Goal: Information Seeking & Learning: Learn about a topic

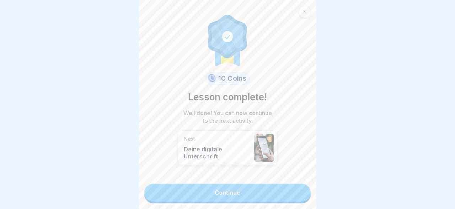
scroll to position [18, 0]
click at [202, 192] on link "Continue" at bounding box center [227, 193] width 166 height 18
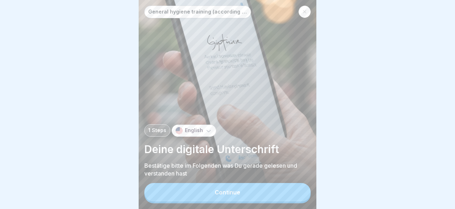
click at [212, 189] on button "Continue" at bounding box center [227, 192] width 166 height 18
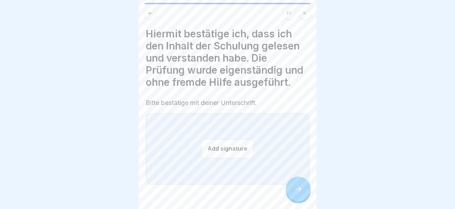
click at [229, 145] on button "Add signature" at bounding box center [228, 148] width 52 height 19
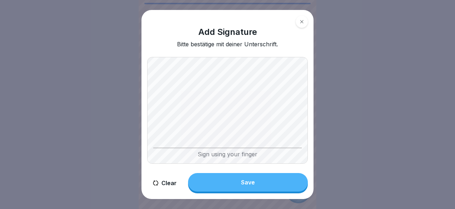
click at [248, 179] on button "Save" at bounding box center [248, 182] width 120 height 18
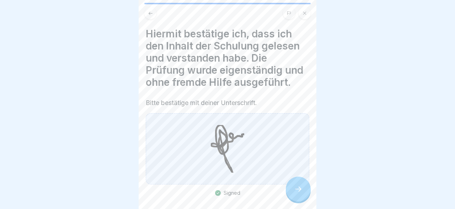
click at [300, 189] on icon at bounding box center [298, 189] width 9 height 9
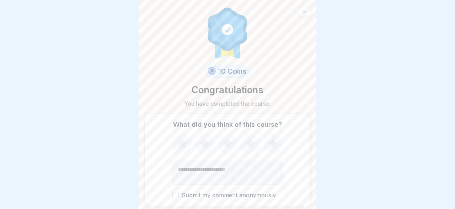
click at [182, 142] on icon at bounding box center [181, 143] width 9 height 9
click at [206, 143] on icon at bounding box center [204, 143] width 9 height 9
click at [230, 143] on icon at bounding box center [227, 143] width 9 height 9
click at [253, 145] on icon at bounding box center [250, 143] width 9 height 9
click at [271, 144] on icon at bounding box center [273, 143] width 9 height 9
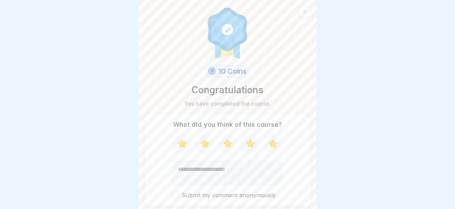
click at [218, 173] on textarea "Add comment (optional)" at bounding box center [228, 172] width 110 height 24
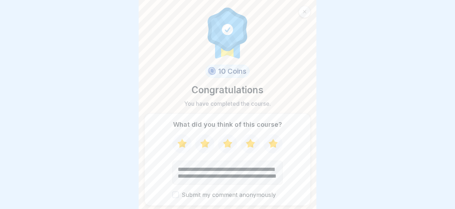
type textarea "**********"
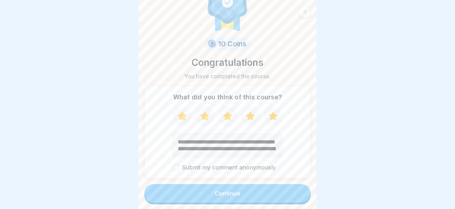
scroll to position [28, 0]
click at [177, 166] on button "Submit my comment anonymously" at bounding box center [176, 167] width 6 height 6
click at [237, 191] on div "Continue" at bounding box center [228, 193] width 26 height 6
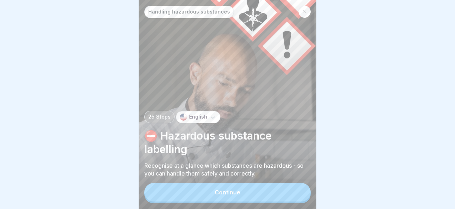
click at [237, 191] on div "Continue" at bounding box center [228, 192] width 26 height 6
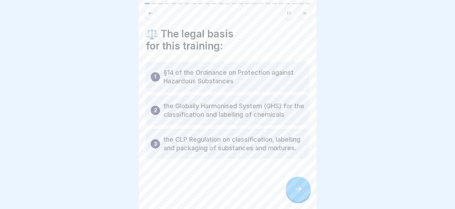
click at [300, 187] on icon at bounding box center [298, 189] width 9 height 9
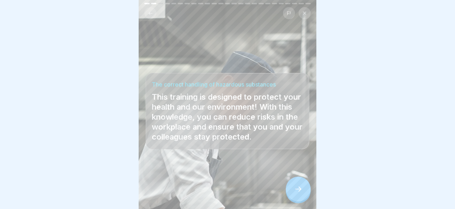
click at [297, 187] on icon at bounding box center [298, 189] width 9 height 9
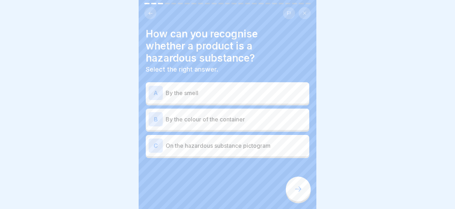
click at [158, 144] on div "C" at bounding box center [156, 145] width 14 height 14
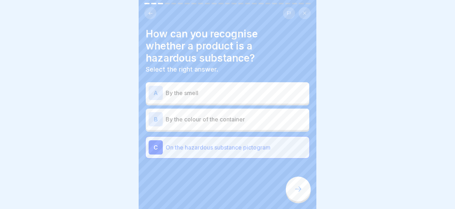
click at [302, 191] on icon at bounding box center [298, 189] width 9 height 9
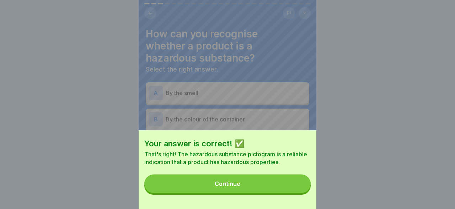
click at [266, 185] on button "Continue" at bounding box center [227, 183] width 166 height 18
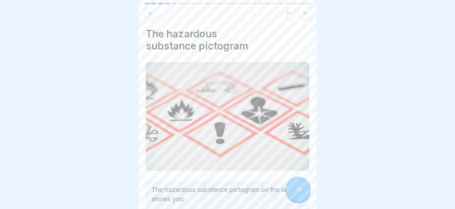
click at [304, 191] on div at bounding box center [298, 188] width 25 height 25
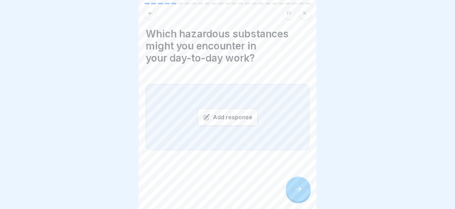
click at [234, 121] on div "Add response" at bounding box center [228, 116] width 60 height 17
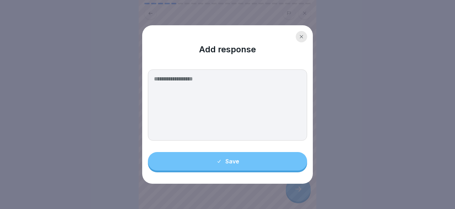
click at [217, 90] on textarea at bounding box center [227, 104] width 159 height 71
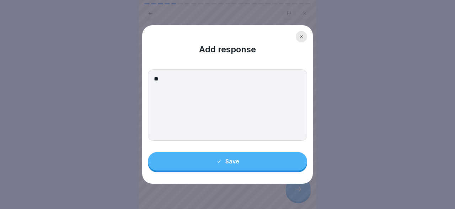
type textarea "*"
click at [188, 78] on textarea "**********" at bounding box center [227, 104] width 159 height 71
click at [212, 79] on textarea "**********" at bounding box center [227, 104] width 159 height 71
click at [234, 81] on textarea "**********" at bounding box center [227, 104] width 159 height 71
click at [298, 77] on textarea "**********" at bounding box center [227, 104] width 159 height 71
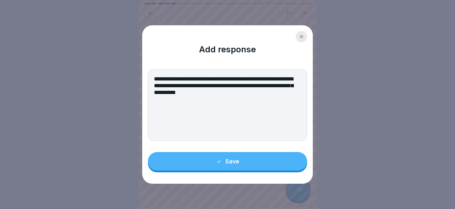
type textarea "**********"
click at [272, 161] on button "Save" at bounding box center [227, 161] width 159 height 18
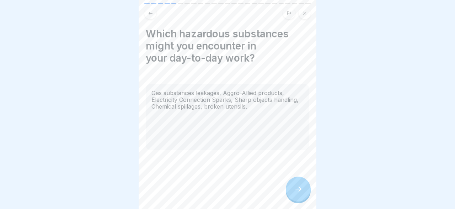
click at [296, 195] on div at bounding box center [298, 188] width 25 height 25
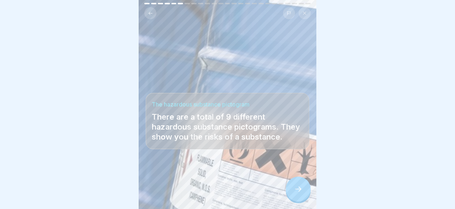
click at [302, 190] on icon at bounding box center [298, 189] width 9 height 9
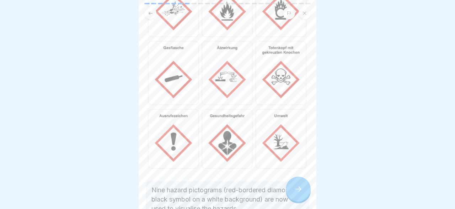
scroll to position [85, 0]
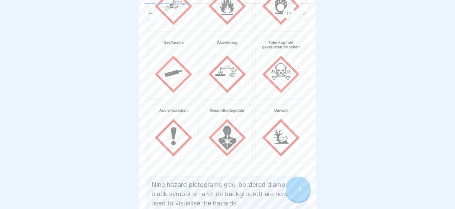
click at [317, 168] on body "Handling hazardous substances 25 Steps English ⛔️ Hazardous substance labelling…" at bounding box center [227, 104] width 455 height 209
click at [317, 168] on div at bounding box center [227, 104] width 455 height 209
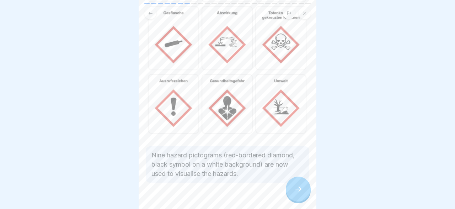
scroll to position [131, 0]
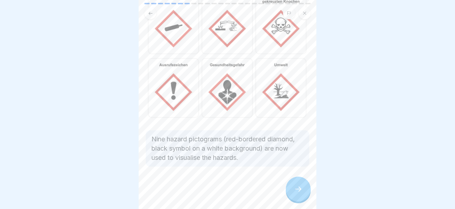
click at [316, 7] on div at bounding box center [228, 11] width 178 height 16
click at [252, 96] on img at bounding box center [228, 19] width 164 height 201
click at [303, 181] on div at bounding box center [298, 188] width 25 height 25
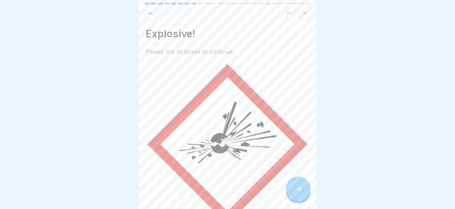
click at [303, 181] on div at bounding box center [298, 188] width 25 height 25
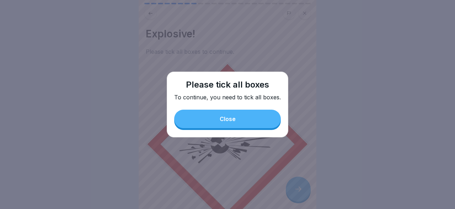
click at [233, 120] on div "Close" at bounding box center [228, 119] width 16 height 6
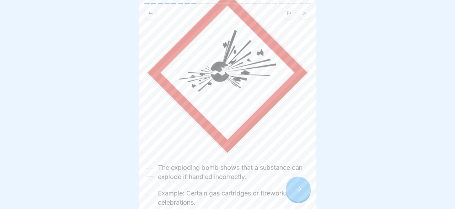
scroll to position [112, 0]
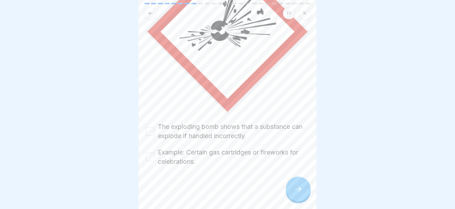
click at [150, 131] on button "The exploding bomb shows that a substance can explode if handled incorrectly." at bounding box center [150, 131] width 9 height 9
click at [150, 158] on button "Example: Certain gas cartridges or fireworks for celebrations." at bounding box center [150, 157] width 9 height 9
click at [300, 190] on icon at bounding box center [298, 188] width 6 height 5
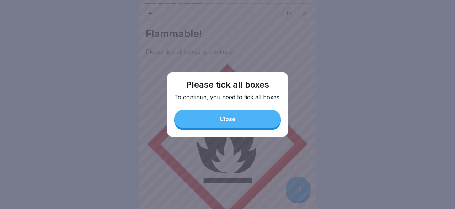
click at [238, 112] on button "Close" at bounding box center [227, 119] width 107 height 18
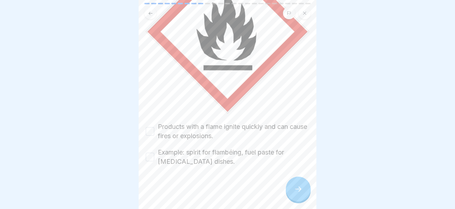
click at [152, 131] on button "Products with a flame ignite quickly and can cause fires or explosions." at bounding box center [150, 131] width 9 height 9
click at [151, 155] on button "Example: spirit for flambéing, fuel paste for [MEDICAL_DATA] dishes." at bounding box center [150, 157] width 9 height 9
click at [315, 205] on div "Flammable! Please tick all boxes to continue. Products with a flame ignite quic…" at bounding box center [228, 104] width 178 height 209
click at [315, 15] on div at bounding box center [228, 11] width 178 height 16
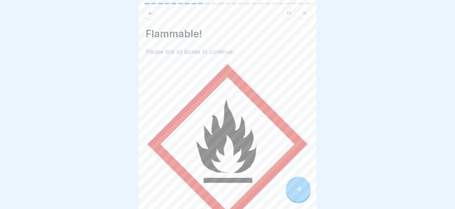
click at [317, 171] on div at bounding box center [227, 104] width 455 height 209
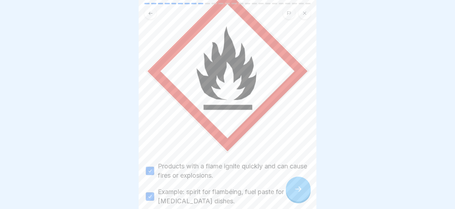
scroll to position [112, 0]
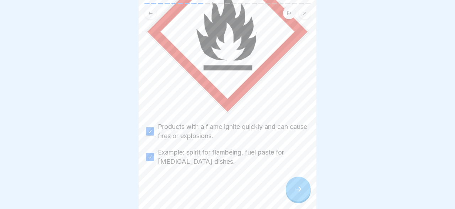
click at [296, 185] on div at bounding box center [298, 188] width 25 height 25
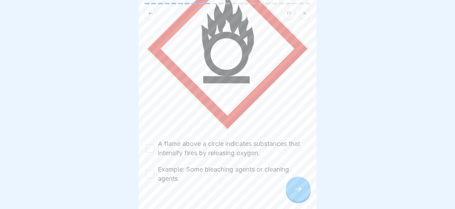
scroll to position [103, 0]
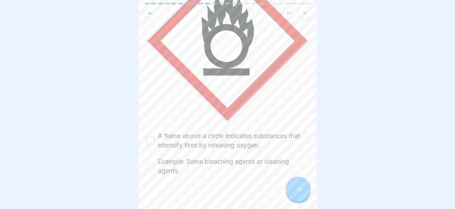
click at [152, 141] on button "A flame above a circle indicates substances that intensify fires by releasing o…" at bounding box center [150, 140] width 9 height 9
click at [151, 168] on button "Example: Some bleaching agents or cleaning agents." at bounding box center [150, 166] width 9 height 9
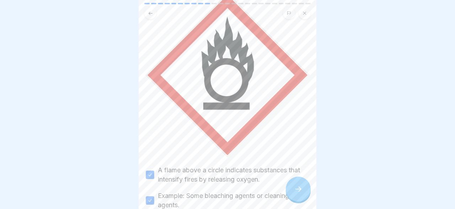
scroll to position [112, 0]
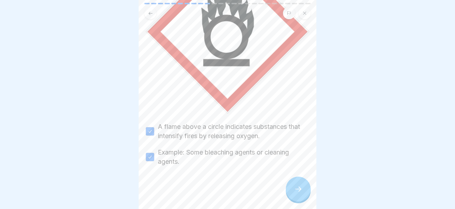
click at [305, 191] on div at bounding box center [298, 188] width 25 height 25
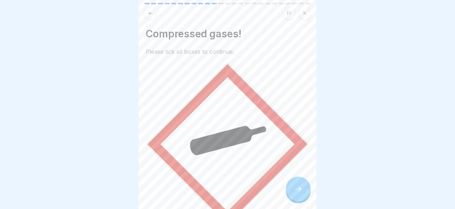
click at [304, 195] on div at bounding box center [298, 188] width 25 height 25
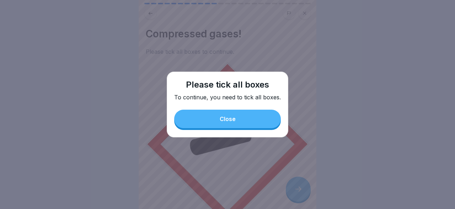
click at [253, 120] on button "Close" at bounding box center [227, 119] width 107 height 18
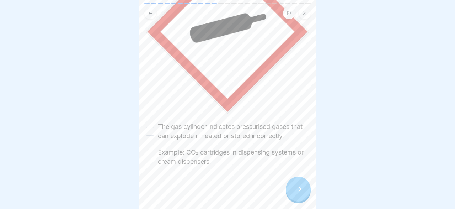
click at [150, 133] on button "The gas cylinder indicates pressurised gases that can explode if heated or stor…" at bounding box center [150, 131] width 9 height 9
click at [150, 155] on button "Example: CO₂ cartridges in dispensing systems or cream dispensers." at bounding box center [150, 157] width 9 height 9
click at [296, 191] on icon at bounding box center [298, 189] width 9 height 9
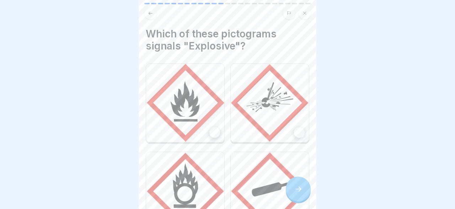
click at [214, 135] on div at bounding box center [215, 132] width 11 height 11
click at [301, 131] on div at bounding box center [299, 132] width 11 height 11
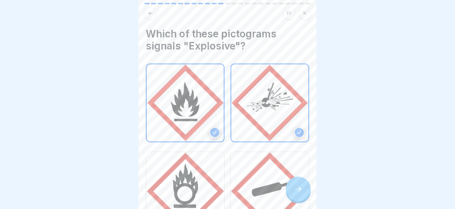
scroll to position [68, 0]
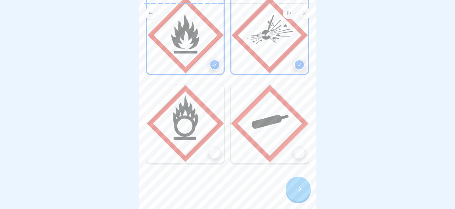
click at [212, 152] on div at bounding box center [215, 153] width 11 height 11
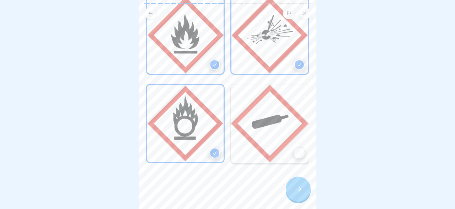
click at [300, 152] on div at bounding box center [299, 153] width 11 height 11
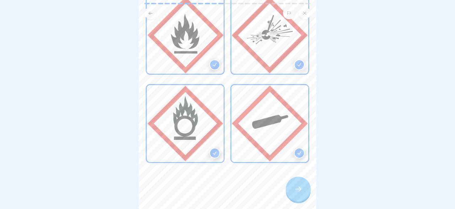
click at [292, 184] on div at bounding box center [298, 188] width 25 height 25
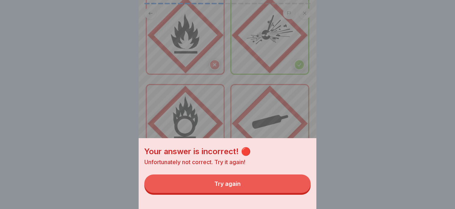
click at [270, 182] on button "Try again" at bounding box center [227, 183] width 166 height 18
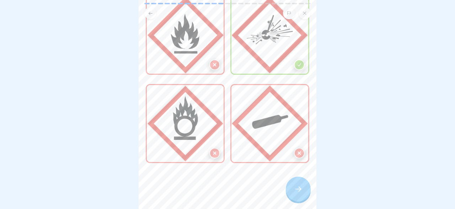
click at [302, 152] on icon at bounding box center [299, 152] width 5 height 5
click at [300, 189] on icon at bounding box center [298, 188] width 6 height 5
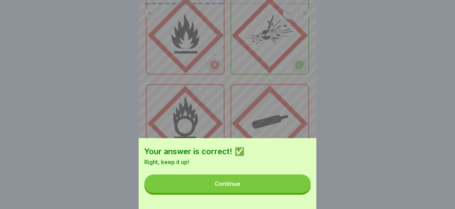
click at [271, 181] on button "Continue" at bounding box center [227, 183] width 166 height 18
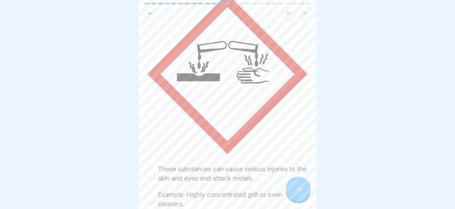
scroll to position [83, 0]
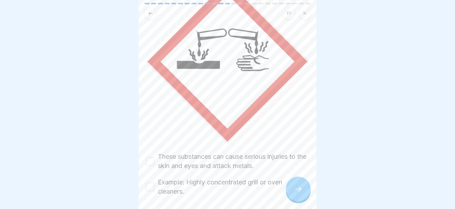
click at [150, 186] on button "Example: Highly concentrated grill or oven cleaners." at bounding box center [150, 186] width 9 height 9
click at [150, 165] on button "These substances can cause serious injuries to the skin and eyes and attack met…" at bounding box center [150, 161] width 9 height 9
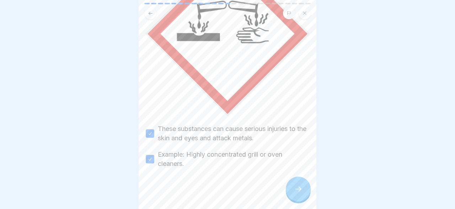
scroll to position [112, 0]
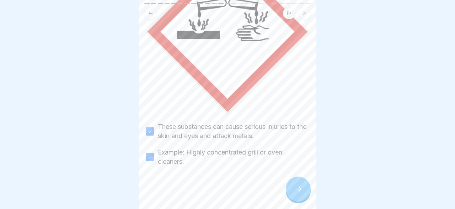
click at [291, 193] on div at bounding box center [298, 188] width 25 height 25
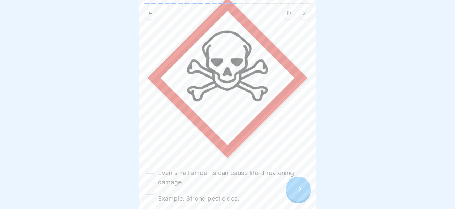
scroll to position [103, 0]
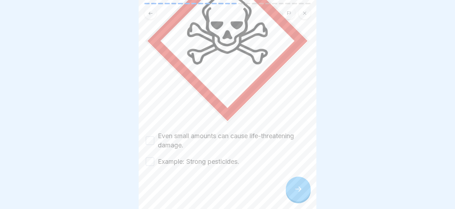
click at [150, 140] on button "Even small amounts can cause life-threatening damage." at bounding box center [150, 140] width 9 height 9
click at [149, 163] on button "Example: Strong pesticides." at bounding box center [150, 161] width 9 height 9
click at [296, 189] on icon at bounding box center [298, 189] width 9 height 9
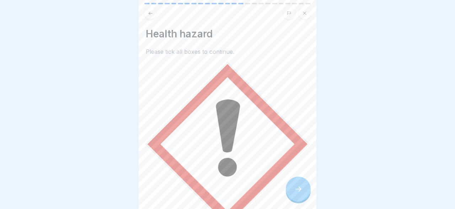
click at [317, 141] on div at bounding box center [227, 104] width 455 height 209
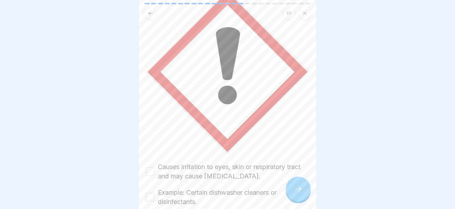
scroll to position [112, 0]
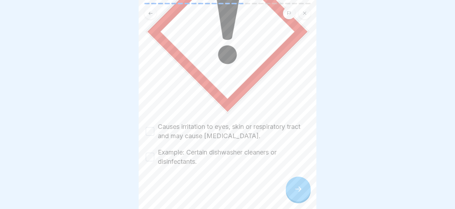
click at [153, 133] on button "Causes irritation to eyes, skin or respiratory tract and may cause [MEDICAL_DAT…" at bounding box center [150, 131] width 9 height 9
click at [150, 158] on button "Example: Certain dishwasher cleaners or disinfectants." at bounding box center [150, 157] width 9 height 9
click at [298, 187] on icon at bounding box center [298, 189] width 9 height 9
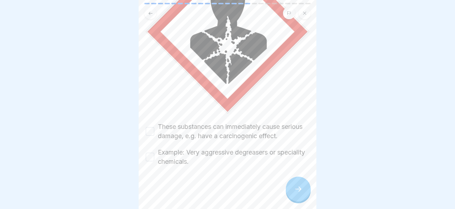
click at [154, 131] on div "These substances can immediately cause serious damage, e.g. have a carcinogenic…" at bounding box center [228, 131] width 164 height 18
click at [150, 132] on button "These substances can immediately cause serious damage, e.g. have a carcinogenic…" at bounding box center [150, 131] width 9 height 9
click at [149, 157] on button "Example: Very aggressive degreasers or speciality chemicals." at bounding box center [150, 157] width 9 height 9
click at [297, 188] on icon at bounding box center [298, 189] width 9 height 9
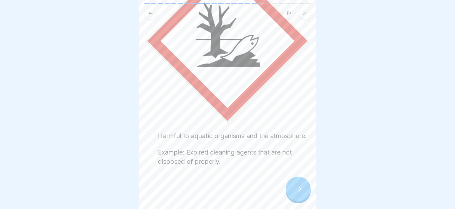
click at [150, 134] on button "Harmful to aquatic organisms and the atmosphere." at bounding box center [150, 136] width 9 height 9
click at [150, 157] on button "Example: Expired cleaning agents that are not disposed of properly." at bounding box center [150, 157] width 9 height 9
click at [298, 184] on div at bounding box center [298, 188] width 25 height 25
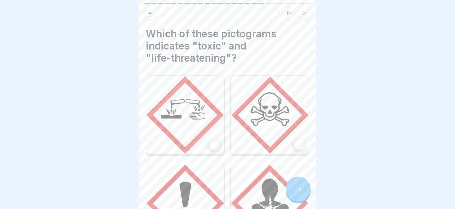
scroll to position [80, 0]
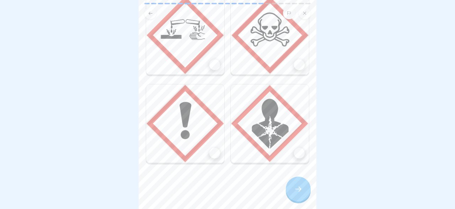
click at [187, 129] on img at bounding box center [185, 123] width 78 height 78
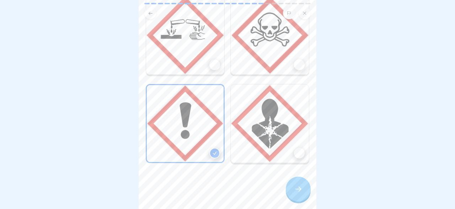
click at [298, 189] on icon at bounding box center [298, 189] width 9 height 9
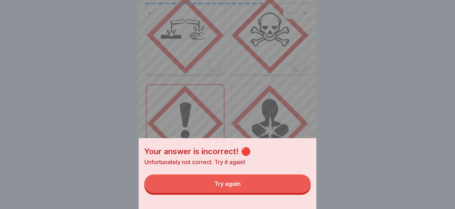
click at [264, 182] on button "Try again" at bounding box center [227, 183] width 166 height 18
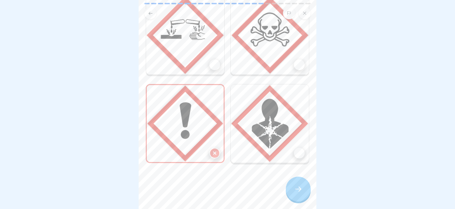
click at [296, 150] on div at bounding box center [299, 153] width 11 height 11
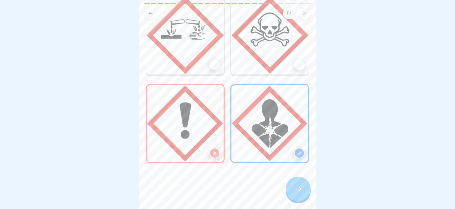
click at [297, 192] on icon at bounding box center [298, 189] width 9 height 9
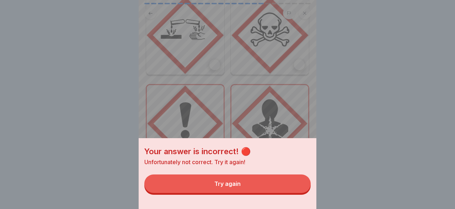
click at [248, 182] on button "Try again" at bounding box center [227, 183] width 166 height 18
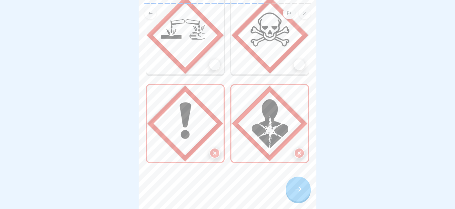
click at [180, 34] on img at bounding box center [185, 35] width 78 height 78
click at [297, 187] on icon at bounding box center [298, 189] width 9 height 9
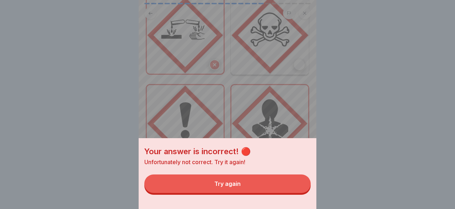
click at [268, 178] on button "Try again" at bounding box center [227, 183] width 166 height 18
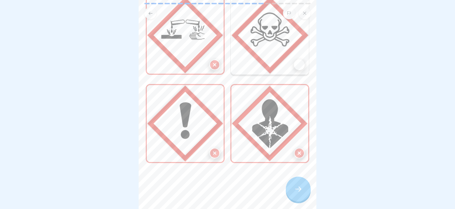
click at [295, 63] on div at bounding box center [299, 64] width 11 height 11
click at [302, 189] on icon at bounding box center [298, 189] width 9 height 9
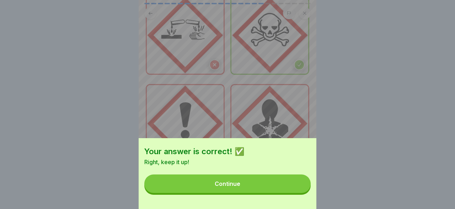
click at [281, 185] on button "Continue" at bounding box center [227, 183] width 166 height 18
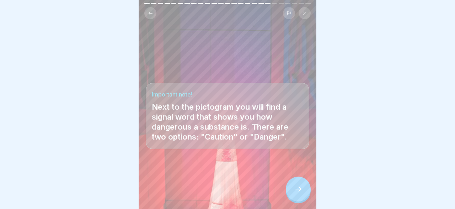
click at [303, 190] on icon at bounding box center [298, 189] width 9 height 9
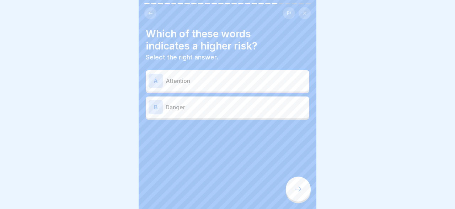
click at [205, 107] on p "Danger" at bounding box center [236, 107] width 141 height 9
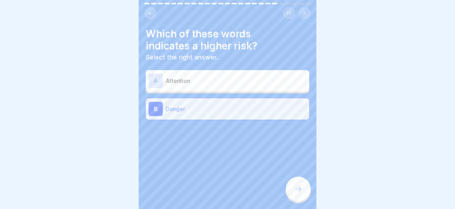
click at [298, 191] on icon at bounding box center [298, 189] width 9 height 9
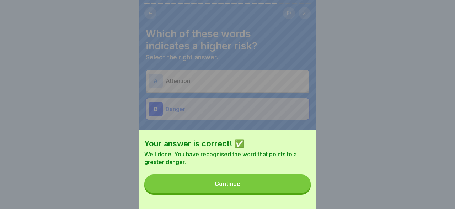
click at [266, 184] on button "Continue" at bounding box center [227, 183] width 166 height 18
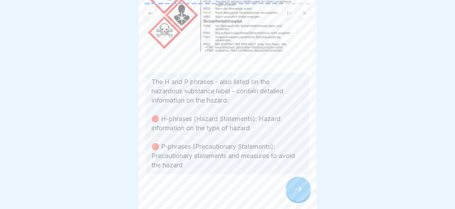
scroll to position [102, 0]
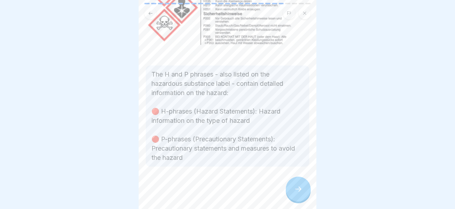
click at [302, 184] on div at bounding box center [298, 188] width 25 height 25
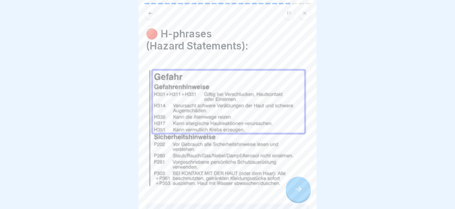
scroll to position [92, 0]
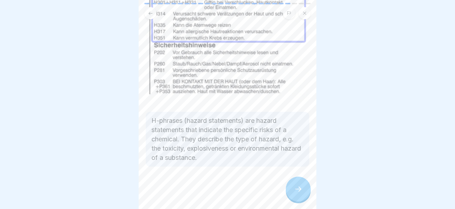
click at [315, 7] on div at bounding box center [228, 11] width 178 height 16
drag, startPoint x: 315, startPoint y: 7, endPoint x: 316, endPoint y: 24, distance: 16.4
click at [316, 24] on div "Handling hazardous substances 25 Steps English ⛔️ Hazardous substance labelling…" at bounding box center [228, 104] width 178 height 209
click at [292, 182] on div at bounding box center [298, 188] width 25 height 25
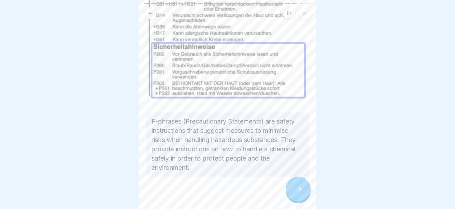
scroll to position [95, 0]
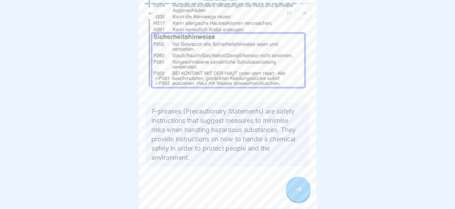
click at [298, 183] on div at bounding box center [298, 188] width 25 height 25
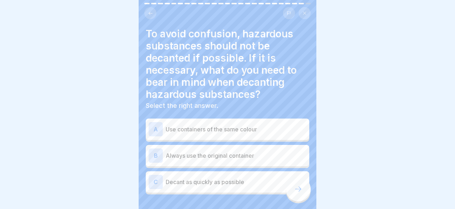
click at [195, 155] on p "Always use the original container" at bounding box center [236, 155] width 141 height 9
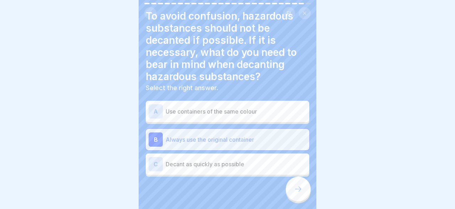
scroll to position [28, 0]
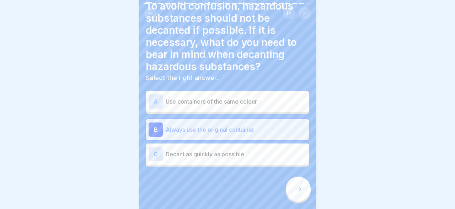
click at [301, 188] on icon at bounding box center [298, 189] width 9 height 9
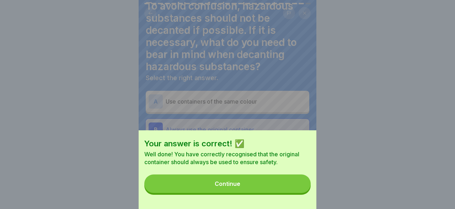
click at [281, 183] on button "Continue" at bounding box center [227, 183] width 166 height 18
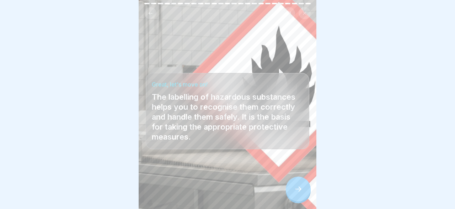
click at [301, 185] on div at bounding box center [298, 188] width 25 height 25
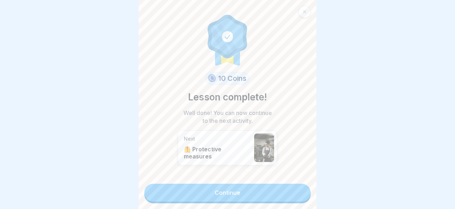
click at [274, 191] on link "Continue" at bounding box center [227, 193] width 166 height 18
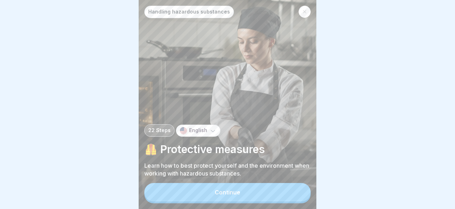
click at [258, 191] on button "Continue" at bounding box center [227, 192] width 166 height 18
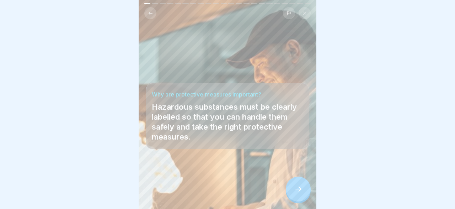
click at [301, 189] on icon at bounding box center [298, 189] width 9 height 9
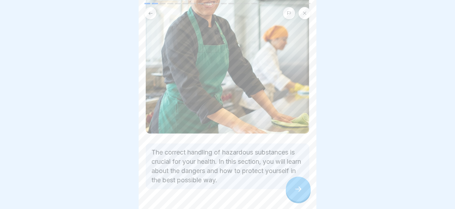
scroll to position [131, 0]
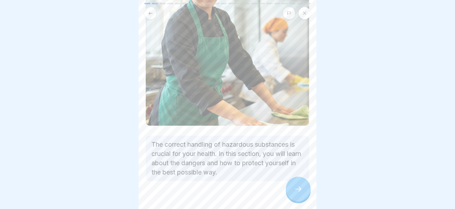
click at [292, 191] on div at bounding box center [298, 188] width 25 height 25
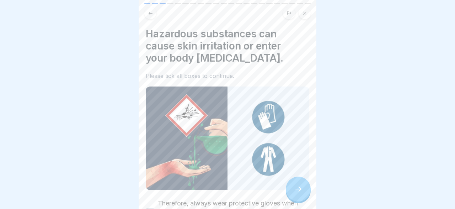
scroll to position [76, 0]
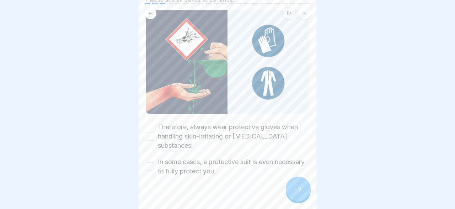
click at [150, 132] on button "Therefore, always wear protective gloves when handling skin-irritating or [MEDI…" at bounding box center [150, 136] width 9 height 9
click at [154, 162] on button "In some cases, a protective suit is even necessary to fully protect you." at bounding box center [150, 166] width 9 height 9
click at [295, 192] on icon at bounding box center [298, 189] width 9 height 9
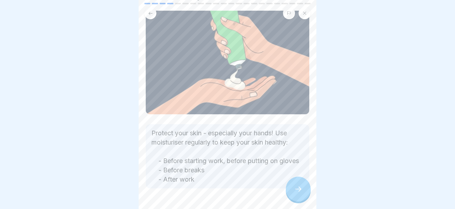
scroll to position [61, 0]
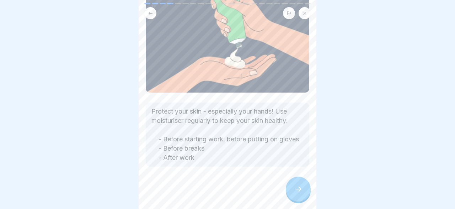
click at [299, 190] on icon at bounding box center [298, 189] width 9 height 9
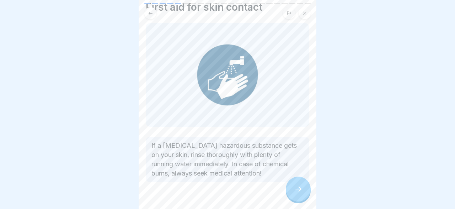
scroll to position [42, 0]
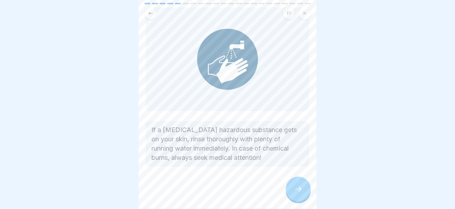
click at [293, 185] on div at bounding box center [298, 188] width 25 height 25
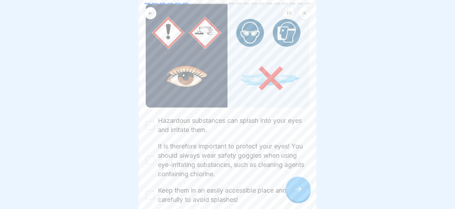
scroll to position [108, 0]
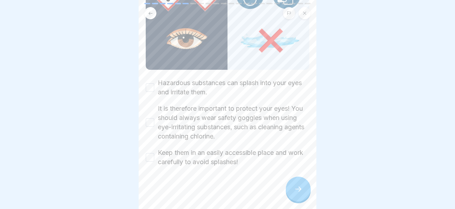
click at [147, 86] on button "Hazardous substances can splash into your eyes and irritate them." at bounding box center [150, 87] width 9 height 9
click at [149, 123] on button "It is therefore important to protect your eyes! You should always wear safety g…" at bounding box center [150, 122] width 9 height 9
click at [152, 155] on button "Keep them in an easily accessible place and work carefully to avoid splashes!" at bounding box center [150, 157] width 9 height 9
click at [301, 192] on icon at bounding box center [298, 189] width 9 height 9
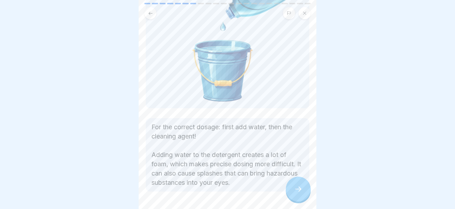
scroll to position [120, 0]
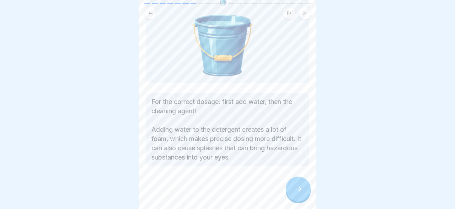
click at [300, 192] on icon at bounding box center [298, 189] width 9 height 9
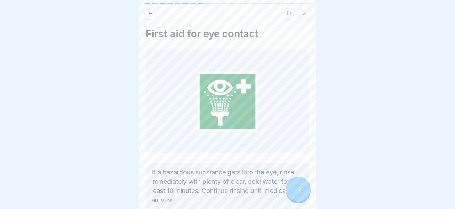
scroll to position [42, 0]
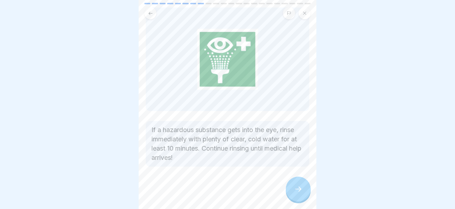
click at [296, 180] on div at bounding box center [298, 188] width 25 height 25
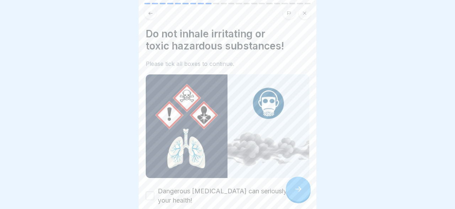
click at [296, 187] on icon at bounding box center [298, 189] width 9 height 9
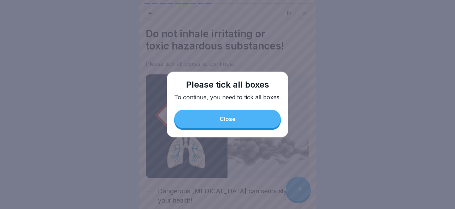
click at [265, 120] on button "Close" at bounding box center [227, 119] width 107 height 18
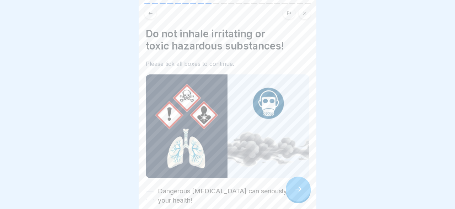
scroll to position [90, 0]
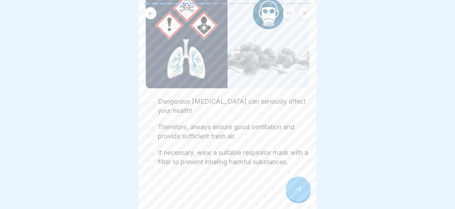
click at [155, 105] on div "Dangerous [MEDICAL_DATA] can seriously affect your health!" at bounding box center [228, 106] width 164 height 18
click at [152, 106] on button "Dangerous [MEDICAL_DATA] can seriously affect your health!" at bounding box center [150, 106] width 9 height 9
click at [151, 128] on button "Therefore, always ensure good ventilation and provide sufficient fresh air." at bounding box center [150, 131] width 9 height 9
click at [149, 155] on button "If necessary, wear a suitable respirator mask with a filter to prevent inhaling…" at bounding box center [150, 157] width 9 height 9
click at [300, 187] on icon at bounding box center [298, 189] width 9 height 9
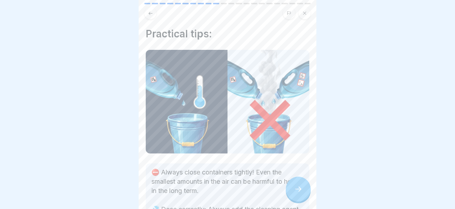
scroll to position [153, 0]
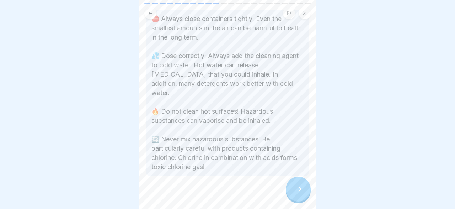
click at [302, 183] on div at bounding box center [298, 188] width 25 height 25
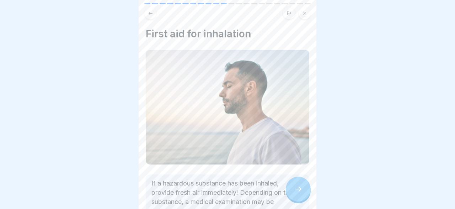
scroll to position [53, 0]
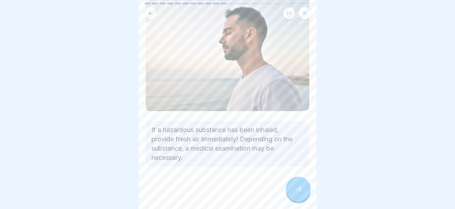
click at [294, 186] on div at bounding box center [298, 188] width 25 height 25
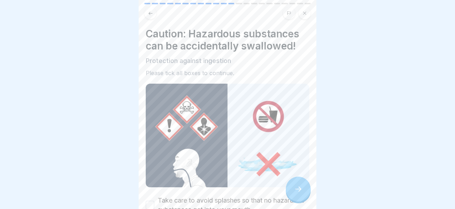
scroll to position [90, 0]
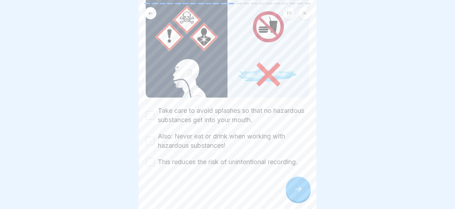
click at [152, 115] on button "Take care to avoid splashes so that no hazardous substances get into your mouth." at bounding box center [150, 115] width 9 height 9
click at [150, 140] on button "Also: Never eat or drink when working with hazardous substances!" at bounding box center [150, 141] width 9 height 9
click at [152, 160] on button "This reduces the risk of unintentional recording." at bounding box center [150, 162] width 9 height 9
click at [291, 188] on div at bounding box center [298, 188] width 25 height 25
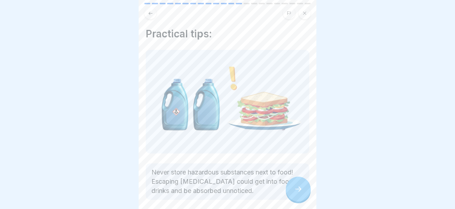
click at [294, 187] on div at bounding box center [298, 188] width 25 height 25
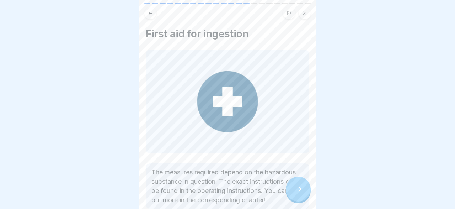
scroll to position [42, 0]
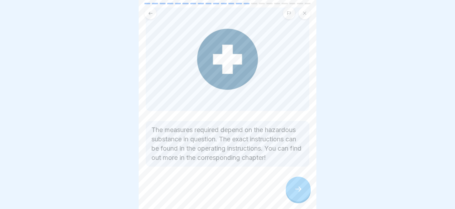
click at [296, 186] on icon at bounding box center [298, 189] width 9 height 9
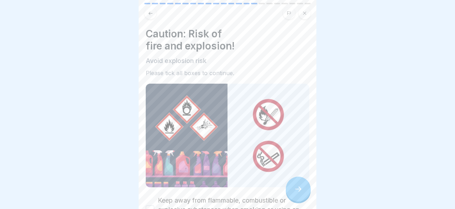
scroll to position [83, 0]
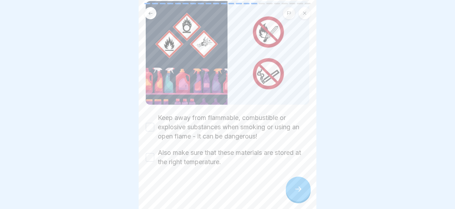
click at [152, 125] on button "Keep away from flammable, combustible or explosive substances when smoking or u…" at bounding box center [150, 127] width 9 height 9
click at [152, 156] on button "Also make sure that these materials are stored at the right temperature." at bounding box center [150, 157] width 9 height 9
click at [298, 183] on div at bounding box center [298, 188] width 25 height 25
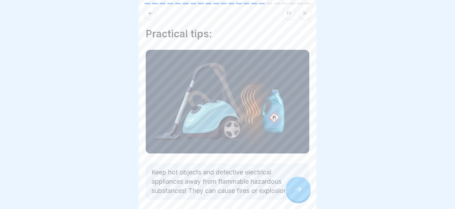
click at [296, 189] on icon at bounding box center [298, 189] width 9 height 9
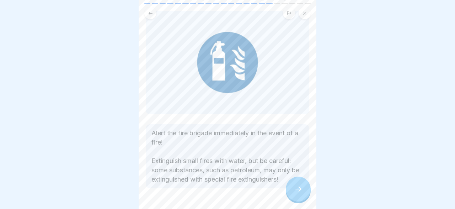
scroll to position [61, 0]
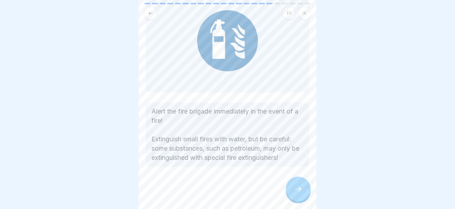
click at [294, 185] on div at bounding box center [298, 188] width 25 height 25
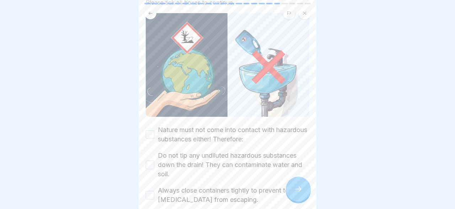
scroll to position [105, 0]
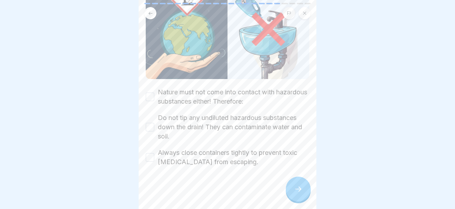
click at [153, 99] on button "Nature must not come into contact with hazardous substances either! Therefore:" at bounding box center [150, 96] width 9 height 9
click at [150, 128] on button "Do not tip any undiluted hazardous substances down the drain! They can contamin…" at bounding box center [150, 127] width 9 height 9
click at [148, 158] on button "Always close containers tightly to prevent toxic [MEDICAL_DATA] from escaping." at bounding box center [150, 157] width 9 height 9
click at [291, 186] on div at bounding box center [298, 188] width 25 height 25
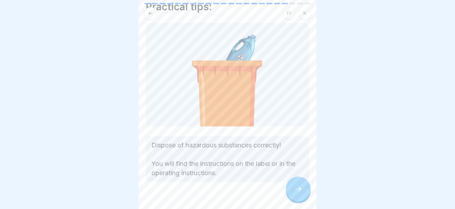
scroll to position [42, 0]
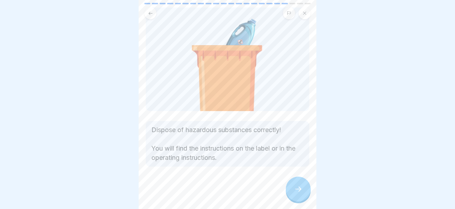
click at [293, 192] on div at bounding box center [298, 188] width 25 height 25
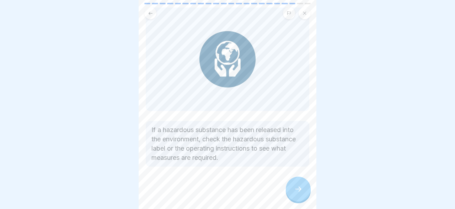
click at [300, 187] on icon at bounding box center [298, 189] width 9 height 9
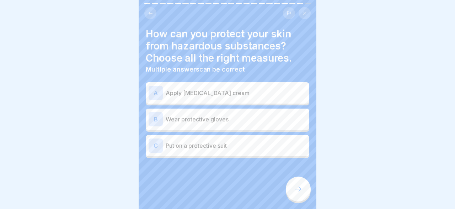
click at [163, 148] on div "C Put on a protective suit" at bounding box center [228, 145] width 158 height 14
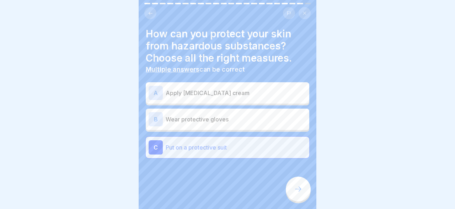
click at [154, 115] on div "B" at bounding box center [156, 119] width 14 height 14
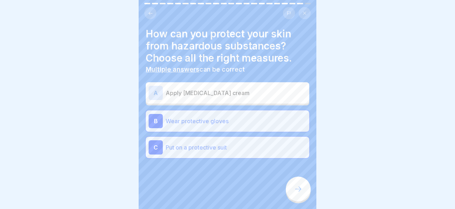
click at [153, 91] on div "A" at bounding box center [156, 93] width 14 height 14
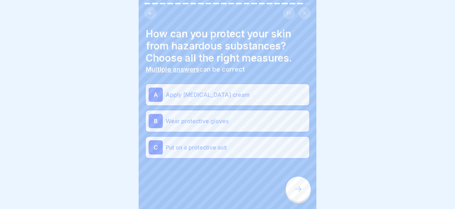
click at [303, 184] on div at bounding box center [298, 188] width 25 height 25
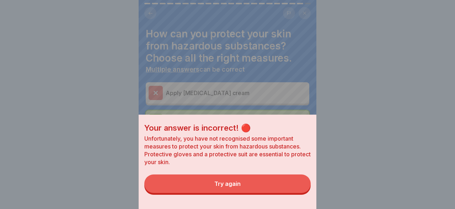
click at [274, 181] on button "Try again" at bounding box center [227, 183] width 166 height 18
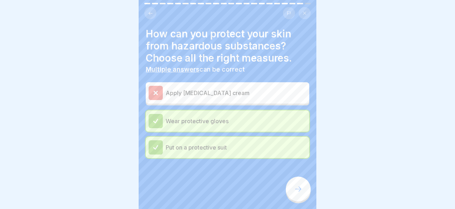
click at [298, 189] on icon at bounding box center [298, 189] width 9 height 9
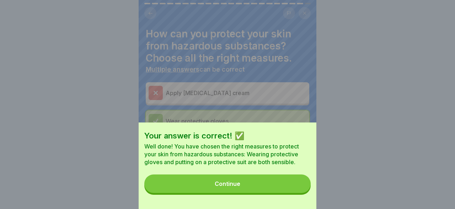
click at [266, 186] on button "Continue" at bounding box center [227, 183] width 166 height 18
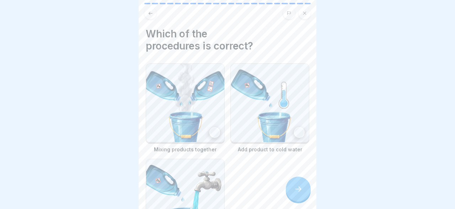
click at [277, 121] on img at bounding box center [270, 103] width 78 height 78
click at [295, 194] on div at bounding box center [298, 188] width 25 height 25
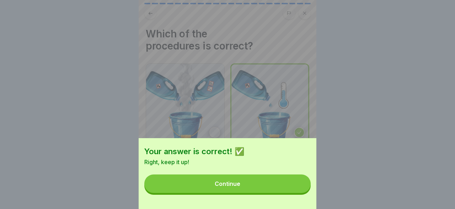
click at [284, 184] on button "Continue" at bounding box center [227, 183] width 166 height 18
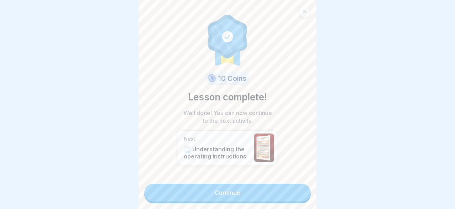
click at [272, 190] on link "Continue" at bounding box center [227, 193] width 166 height 18
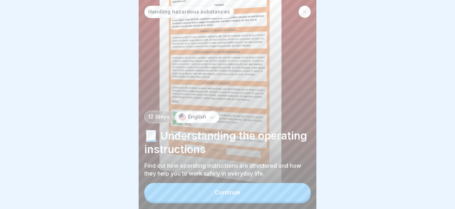
click at [210, 184] on div "Continue" at bounding box center [227, 193] width 166 height 20
click at [207, 191] on button "Continue" at bounding box center [227, 192] width 166 height 18
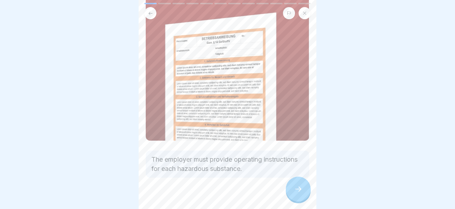
scroll to position [94, 0]
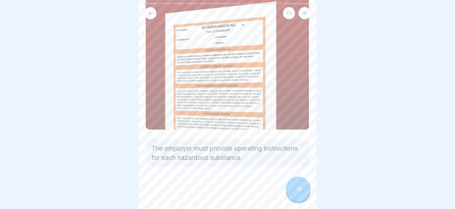
click at [291, 186] on div at bounding box center [298, 188] width 25 height 25
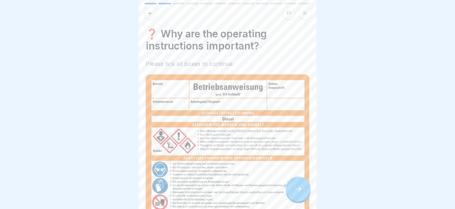
scroll to position [186, 0]
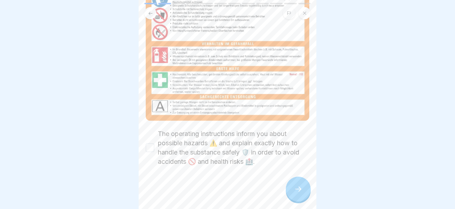
click at [149, 149] on button "The operating instructions inform you about possible hazards ⚠️ and explain exa…" at bounding box center [150, 147] width 9 height 9
click at [295, 185] on div at bounding box center [298, 188] width 25 height 25
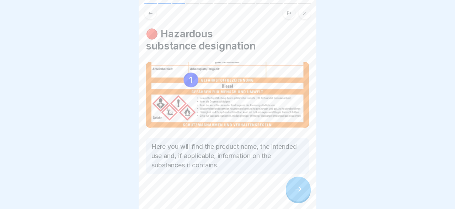
click at [300, 186] on icon at bounding box center [298, 189] width 9 height 9
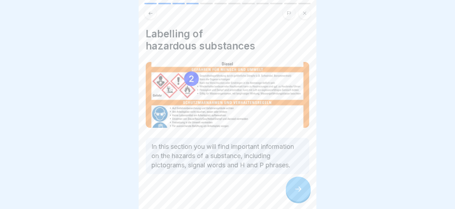
click at [300, 186] on icon at bounding box center [298, 189] width 9 height 9
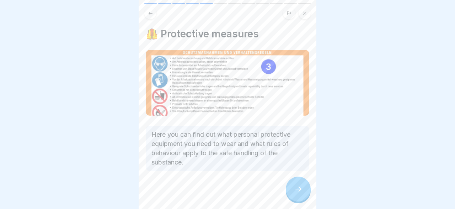
click at [300, 186] on icon at bounding box center [298, 189] width 9 height 9
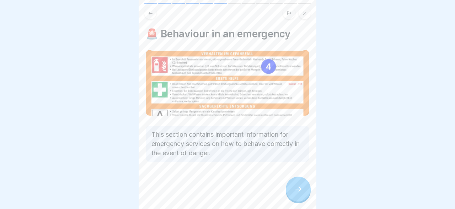
click at [300, 186] on icon at bounding box center [298, 189] width 9 height 9
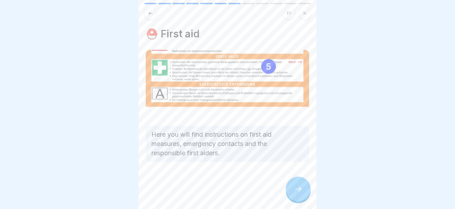
click at [300, 186] on icon at bounding box center [298, 189] width 9 height 9
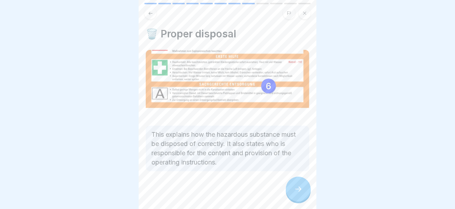
click at [297, 189] on icon at bounding box center [298, 189] width 9 height 9
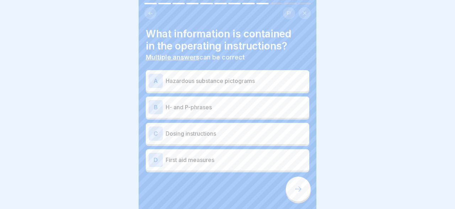
click at [153, 162] on div "D" at bounding box center [156, 160] width 14 height 14
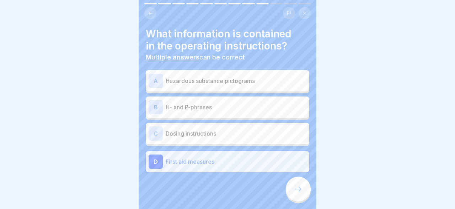
click at [155, 107] on div "B" at bounding box center [156, 107] width 14 height 14
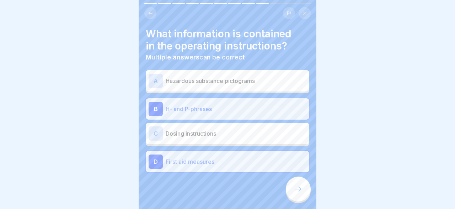
click at [154, 86] on div "A" at bounding box center [156, 81] width 14 height 14
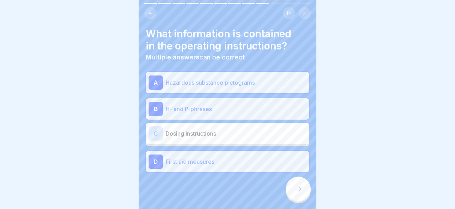
click at [299, 193] on icon at bounding box center [298, 189] width 9 height 9
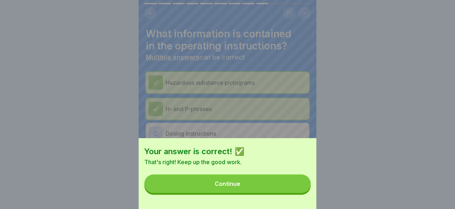
click at [261, 178] on button "Continue" at bounding box center [227, 183] width 166 height 18
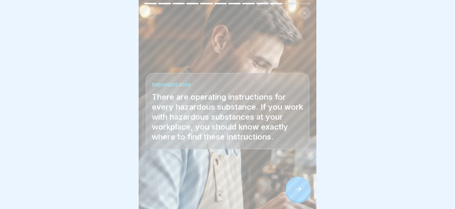
click at [293, 185] on div at bounding box center [298, 188] width 25 height 25
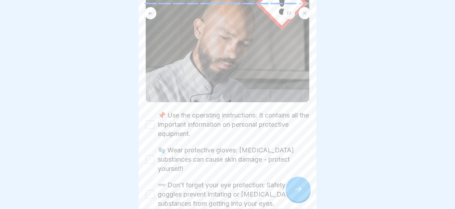
scroll to position [195, 0]
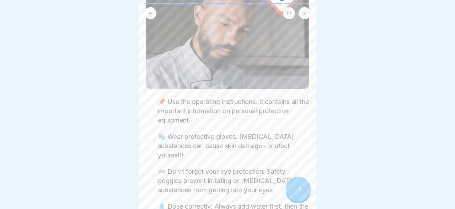
click at [151, 111] on button "📌 Use the operating instructions: It contains all the important information on …" at bounding box center [150, 111] width 9 height 9
click at [153, 142] on button "🧤 Wear protective gloves: [MEDICAL_DATA] substances can cause skin damage - pro…" at bounding box center [150, 146] width 9 height 9
drag, startPoint x: 146, startPoint y: 180, endPoint x: 148, endPoint y: 176, distance: 4.1
click at [147, 178] on div "👓 Don't forget your eye protection: Safety goggles prevent irritating or [MEDIC…" at bounding box center [228, 181] width 164 height 28
click at [150, 176] on button "👓 Don't forget your eye protection: Safety goggles prevent irritating or [MEDIC…" at bounding box center [150, 180] width 9 height 9
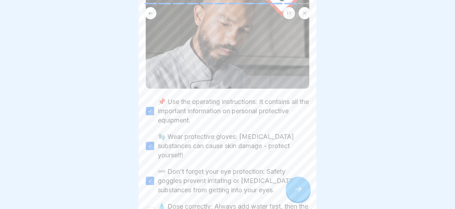
click at [153, 207] on button "💧 Dose correctly: Always add water first, then the concentrate - preferably wit…" at bounding box center [150, 211] width 9 height 9
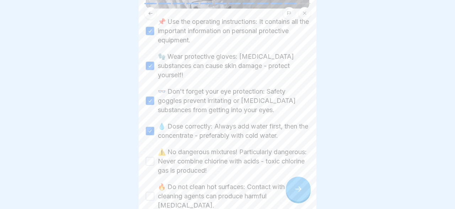
scroll to position [277, 0]
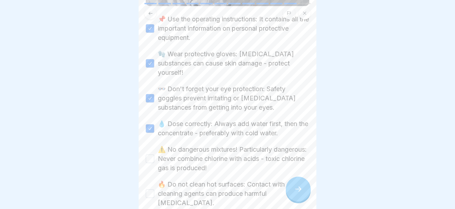
click at [147, 154] on button "⚠️ No dangerous mixtures! Particularly dangerous: Never combine chlorine with a…" at bounding box center [150, 158] width 9 height 9
click at [149, 189] on button "🔥 Do not clean hot surfaces: Contact with cleaning agents can produce harmful […" at bounding box center [150, 193] width 9 height 9
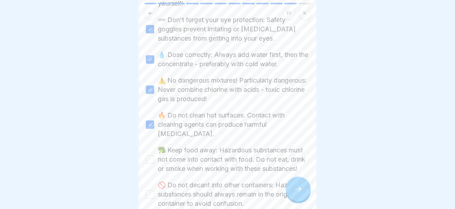
scroll to position [395, 0]
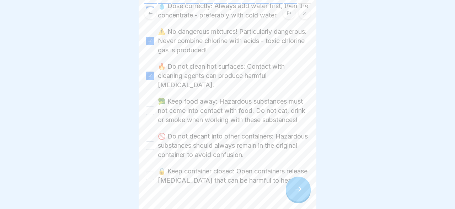
click at [148, 106] on button "🥦 Keep food away: Hazardous substances must not come into contact with food. Do…" at bounding box center [150, 110] width 9 height 9
click at [153, 141] on button "🚫 Do not decant into other containers: Hazardous substances should always remai…" at bounding box center [150, 145] width 9 height 9
click at [153, 171] on button "🔒 Keep container closed: Open containers release [MEDICAL_DATA] that can be har…" at bounding box center [150, 175] width 9 height 9
click at [301, 183] on div at bounding box center [298, 188] width 25 height 25
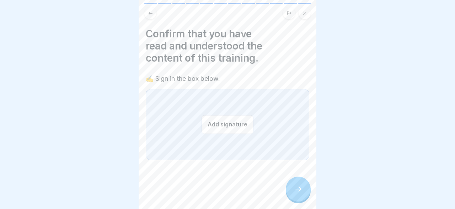
click at [225, 126] on button "Add signature" at bounding box center [228, 124] width 52 height 19
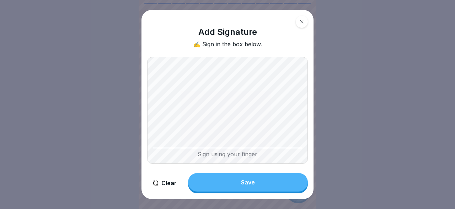
click at [161, 182] on button "Clear" at bounding box center [164, 183] width 35 height 20
click at [171, 183] on button "Clear" at bounding box center [164, 183] width 35 height 20
click at [244, 182] on div "Save" at bounding box center [248, 182] width 14 height 6
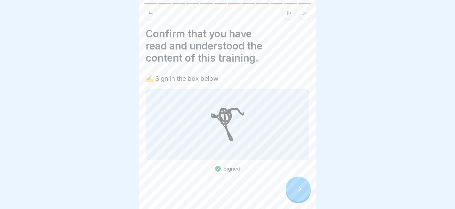
click at [299, 189] on icon at bounding box center [298, 189] width 9 height 9
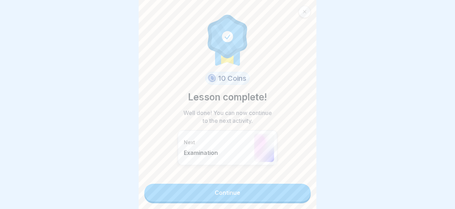
click at [264, 189] on link "Continue" at bounding box center [227, 193] width 166 height 18
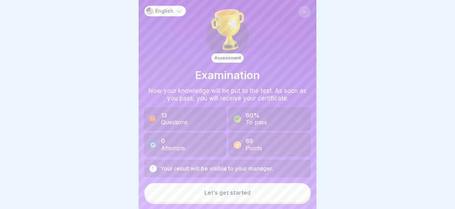
click at [247, 187] on button "Let’s get started" at bounding box center [227, 192] width 166 height 19
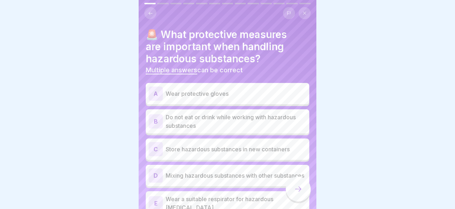
click at [161, 121] on div "B" at bounding box center [156, 121] width 14 height 14
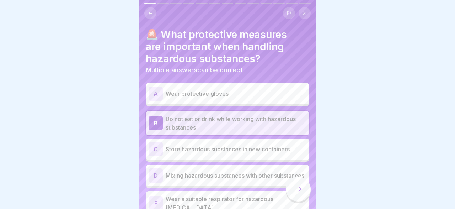
click at [158, 94] on div "A" at bounding box center [156, 93] width 14 height 14
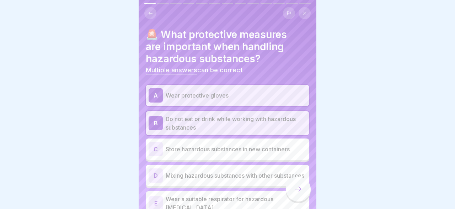
scroll to position [36, 0]
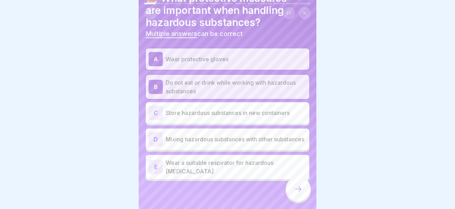
click at [158, 168] on div "E" at bounding box center [156, 167] width 14 height 14
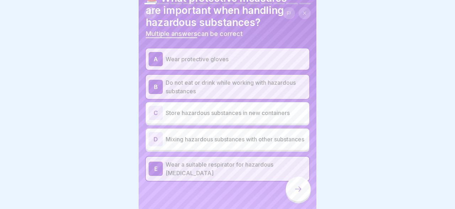
click at [298, 189] on icon at bounding box center [298, 189] width 9 height 9
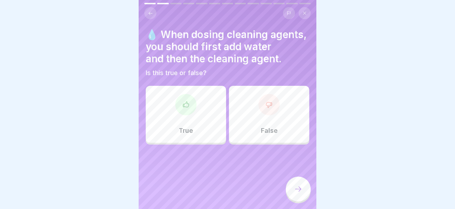
click at [188, 109] on div at bounding box center [185, 104] width 21 height 21
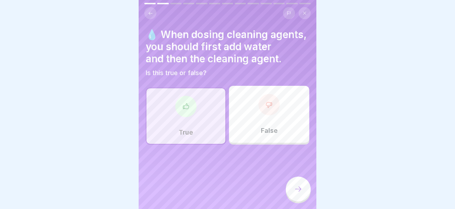
click at [304, 192] on div at bounding box center [298, 188] width 25 height 25
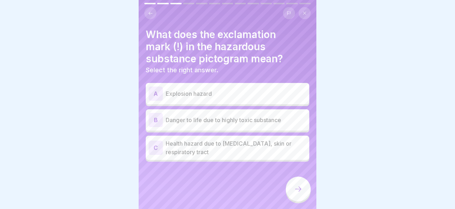
click at [185, 146] on p "Health hazard due to [MEDICAL_DATA], skin or respiratory tract" at bounding box center [236, 147] width 141 height 17
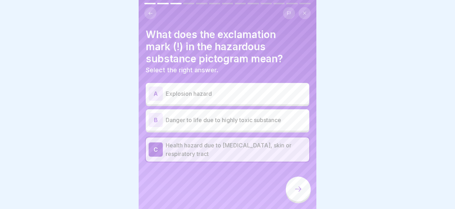
click at [295, 182] on div at bounding box center [298, 188] width 25 height 25
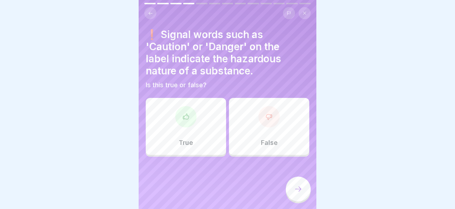
click at [184, 141] on p "True" at bounding box center [186, 143] width 14 height 8
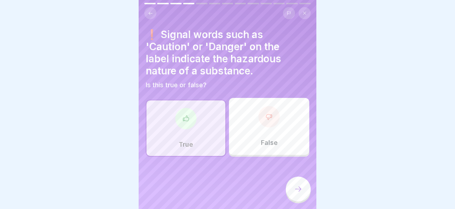
click at [299, 185] on div at bounding box center [298, 188] width 25 height 25
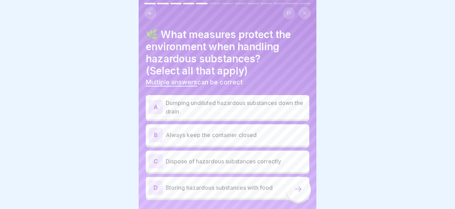
click at [160, 132] on div "B" at bounding box center [156, 135] width 14 height 14
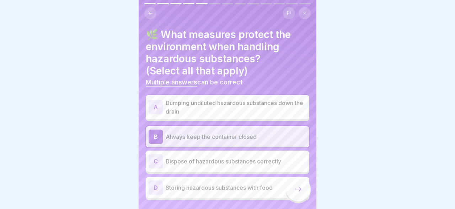
click at [163, 160] on div "C" at bounding box center [156, 161] width 14 height 14
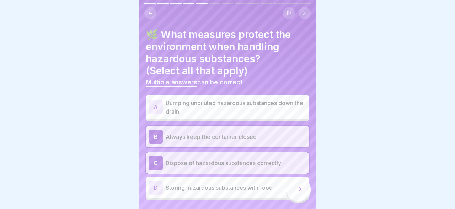
click at [298, 188] on icon at bounding box center [298, 189] width 9 height 9
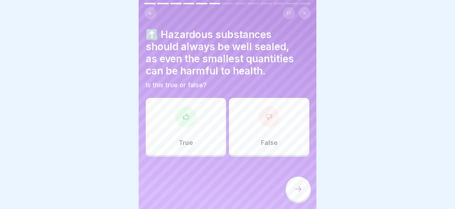
click at [190, 110] on div at bounding box center [185, 116] width 21 height 21
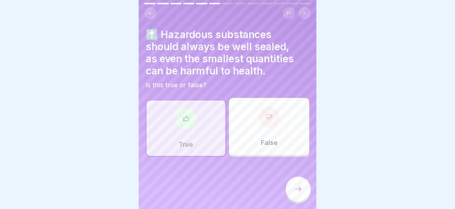
click at [303, 187] on div at bounding box center [298, 188] width 25 height 25
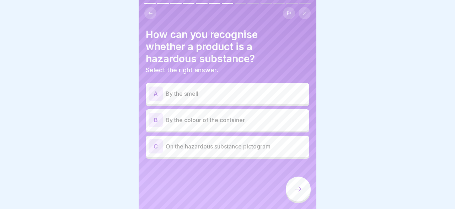
click at [169, 140] on div "C On the hazardous substance pictogram" at bounding box center [228, 146] width 158 height 14
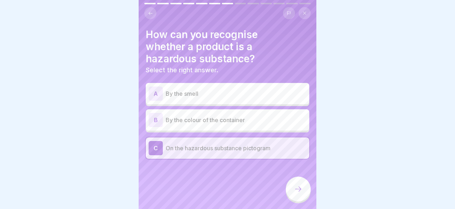
click at [298, 186] on icon at bounding box center [298, 189] width 9 height 9
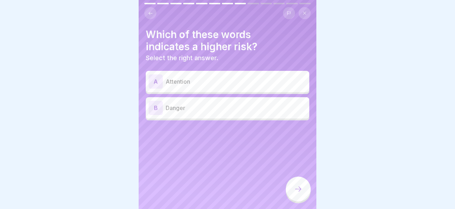
click at [174, 104] on p "Danger" at bounding box center [236, 108] width 141 height 9
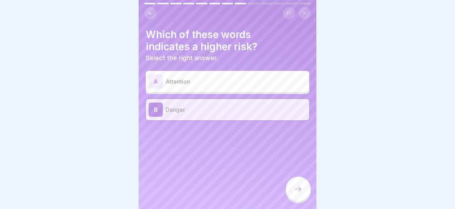
click at [296, 185] on div at bounding box center [298, 188] width 25 height 25
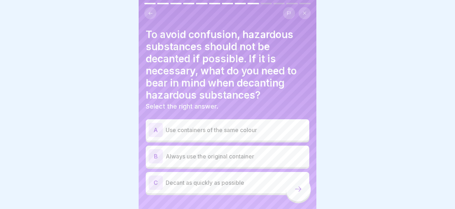
click at [160, 157] on div "B" at bounding box center [156, 156] width 14 height 14
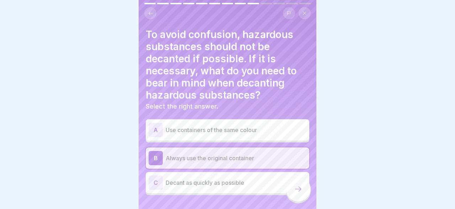
click at [299, 188] on icon at bounding box center [298, 189] width 9 height 9
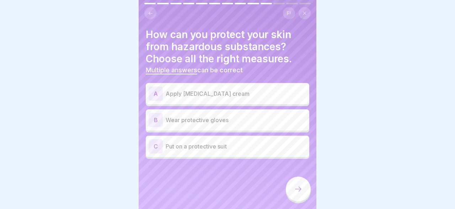
click at [194, 118] on p "Wear protective gloves" at bounding box center [236, 120] width 141 height 9
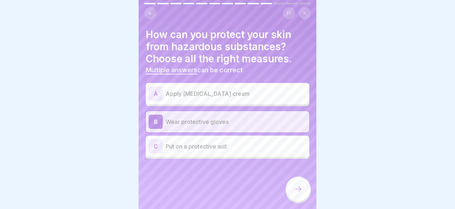
click at [189, 92] on p "Apply [MEDICAL_DATA] cream" at bounding box center [236, 93] width 141 height 9
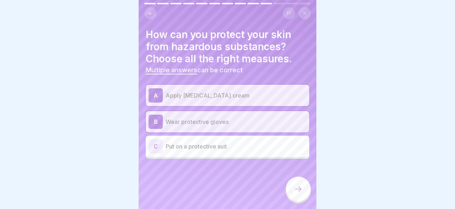
click at [292, 185] on div at bounding box center [298, 188] width 25 height 25
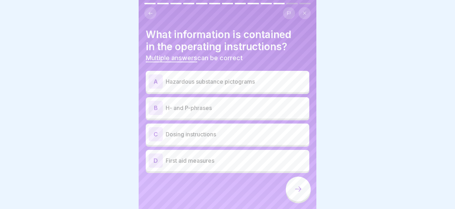
click at [177, 108] on p "H- and P-phrases" at bounding box center [236, 108] width 141 height 9
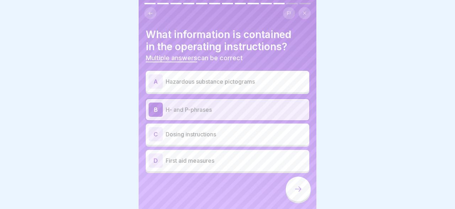
click at [183, 162] on p "First aid measures" at bounding box center [236, 160] width 141 height 9
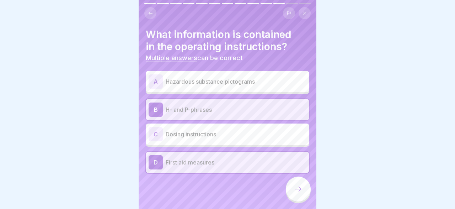
click at [176, 82] on p "Hazardous substance pictograms" at bounding box center [236, 81] width 141 height 9
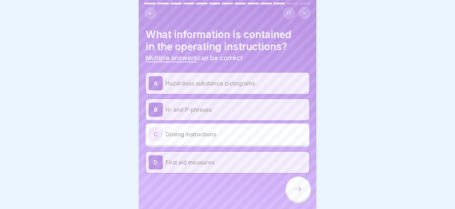
click at [296, 187] on icon at bounding box center [298, 189] width 9 height 9
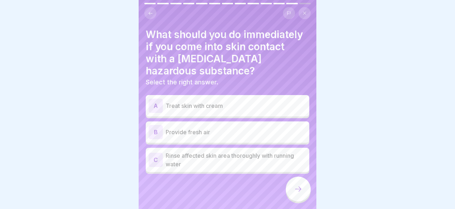
click at [221, 158] on p "Rinse affected skin area thoroughly with running water" at bounding box center [236, 159] width 141 height 17
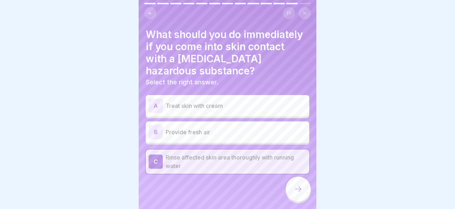
click at [298, 189] on icon at bounding box center [298, 189] width 9 height 9
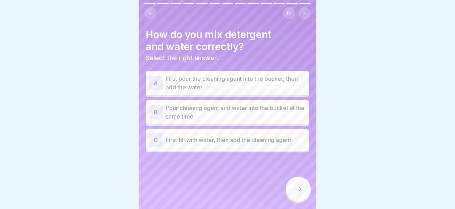
click at [207, 139] on p "First fill with water, then add the cleaning agent" at bounding box center [236, 140] width 141 height 9
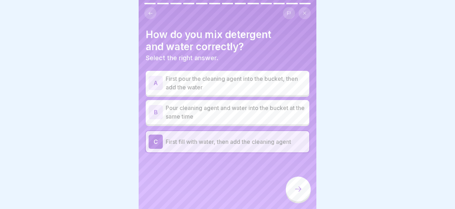
click at [300, 194] on div at bounding box center [298, 188] width 25 height 25
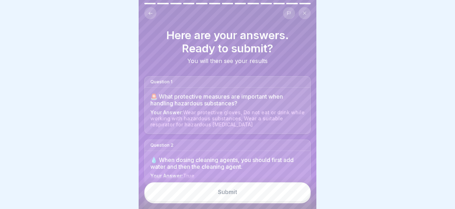
click at [235, 190] on div "Submit" at bounding box center [227, 192] width 19 height 6
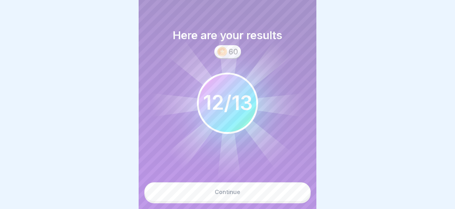
click at [250, 184] on button "Continue" at bounding box center [227, 191] width 166 height 19
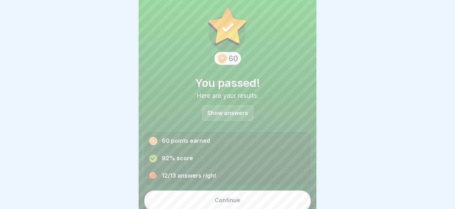
scroll to position [18, 0]
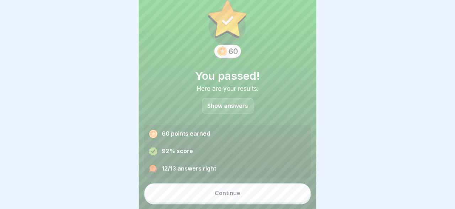
click at [235, 192] on div "Continue" at bounding box center [228, 193] width 26 height 6
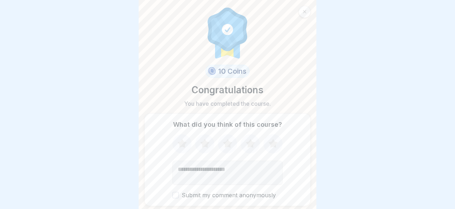
click at [180, 141] on icon at bounding box center [182, 143] width 19 height 18
click at [205, 143] on icon at bounding box center [204, 143] width 9 height 9
click at [226, 145] on icon at bounding box center [227, 143] width 9 height 9
click at [253, 142] on icon at bounding box center [250, 143] width 9 height 9
click at [274, 142] on icon at bounding box center [273, 143] width 9 height 9
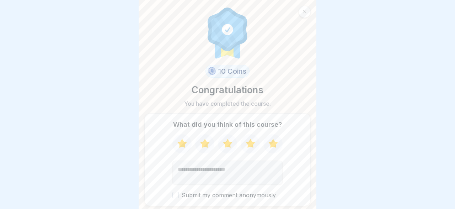
click at [235, 167] on textarea "Add comment (optional)" at bounding box center [228, 172] width 110 height 24
type textarea "**********"
click at [179, 195] on button "Submit my comment anonymously" at bounding box center [176, 195] width 6 height 6
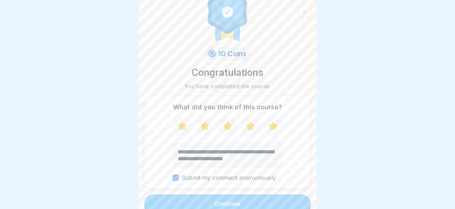
scroll to position [28, 0]
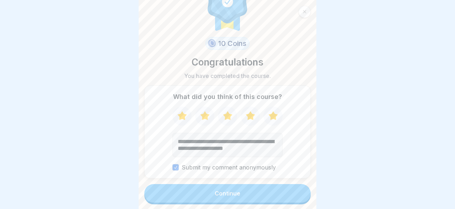
click at [244, 189] on button "Continue" at bounding box center [227, 193] width 166 height 18
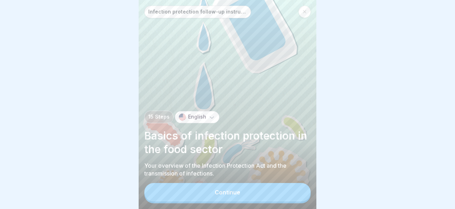
click at [257, 190] on button "Continue" at bounding box center [227, 192] width 166 height 18
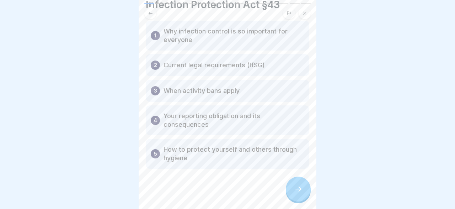
scroll to position [55, 0]
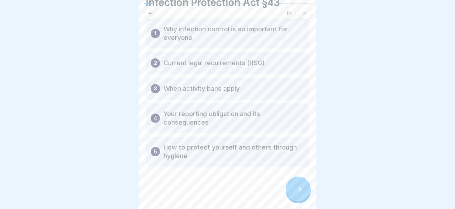
click at [315, 15] on div at bounding box center [228, 11] width 178 height 16
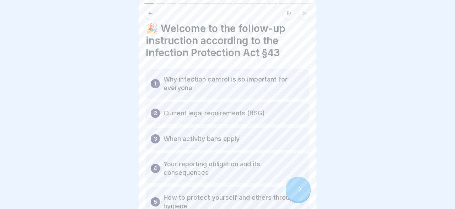
scroll to position [0, 0]
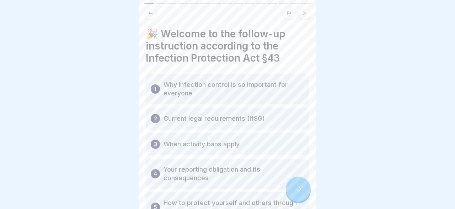
click at [295, 95] on p "Why infection control is so important for everyone" at bounding box center [234, 88] width 141 height 17
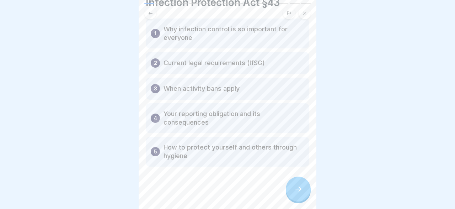
click at [306, 192] on div at bounding box center [298, 188] width 25 height 25
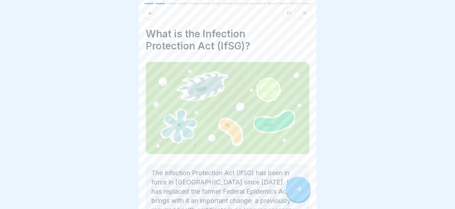
scroll to position [52, 0]
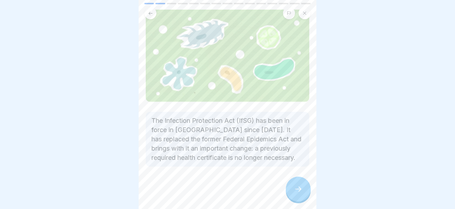
click at [291, 181] on div at bounding box center [298, 188] width 25 height 25
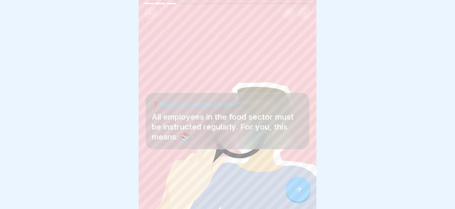
click at [301, 188] on icon at bounding box center [298, 189] width 9 height 9
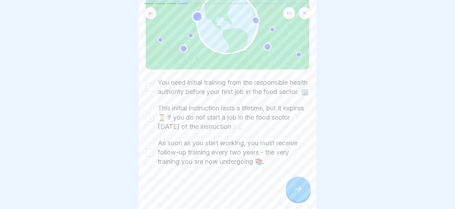
scroll to position [94, 0]
click at [148, 83] on button "You need initial training from the responsible health authority before your fir…" at bounding box center [150, 87] width 9 height 9
click at [156, 119] on div "This initial instruction lasts a lifetime, but it expires ⏳ if you do not start…" at bounding box center [228, 118] width 164 height 28
click at [151, 119] on button "This initial instruction lasts a lifetime, but it expires ⏳ if you do not start…" at bounding box center [150, 117] width 9 height 9
click at [150, 156] on button "As soon as you start working, you must receive follow-up training every two yea…" at bounding box center [150, 152] width 9 height 9
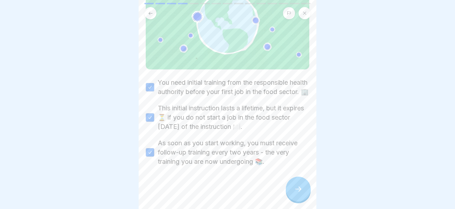
click at [301, 187] on icon at bounding box center [298, 189] width 9 height 9
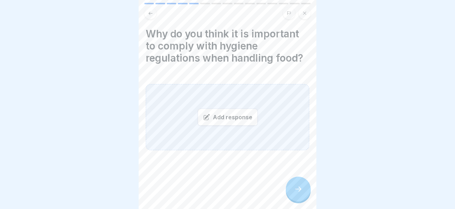
click at [245, 119] on div "Add response" at bounding box center [228, 116] width 60 height 17
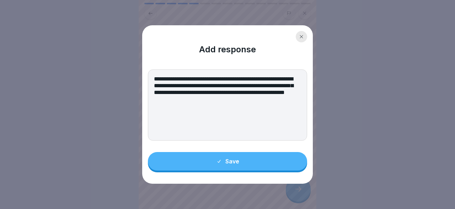
click at [279, 79] on textarea "**********" at bounding box center [227, 104] width 159 height 71
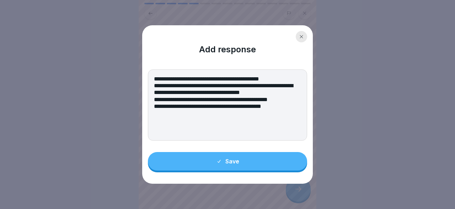
type textarea "**********"
click at [243, 163] on button "Save" at bounding box center [227, 161] width 159 height 18
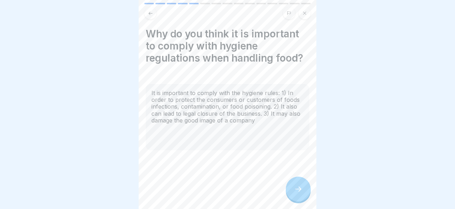
click at [297, 186] on icon at bounding box center [298, 189] width 9 height 9
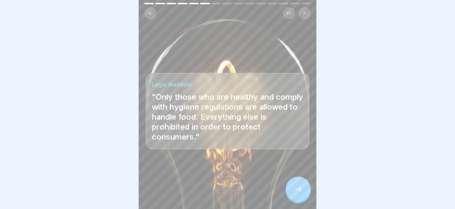
click at [297, 186] on icon at bounding box center [298, 189] width 9 height 9
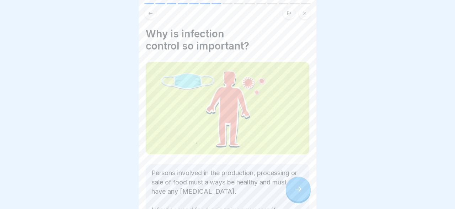
scroll to position [71, 0]
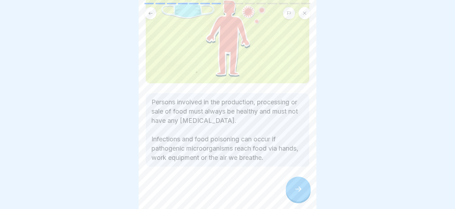
click at [292, 187] on div at bounding box center [298, 188] width 25 height 25
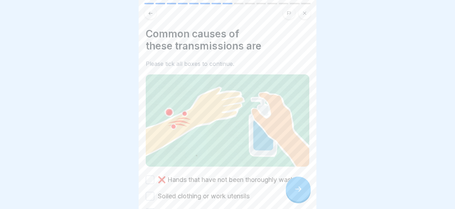
click at [151, 183] on button "❌ Hands that have not been thoroughly washed" at bounding box center [150, 179] width 9 height 9
click at [149, 197] on button "Soiled clothing or work utensils" at bounding box center [150, 196] width 9 height 9
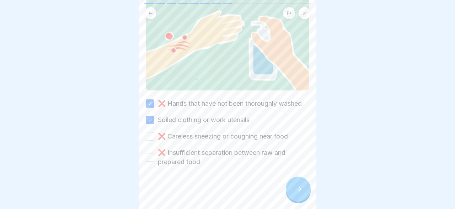
click at [150, 137] on button "❌ Careless sneezing or coughing near food" at bounding box center [150, 136] width 9 height 9
click at [149, 158] on button "❌ Insufficient separation between raw and prepared food" at bounding box center [150, 157] width 9 height 9
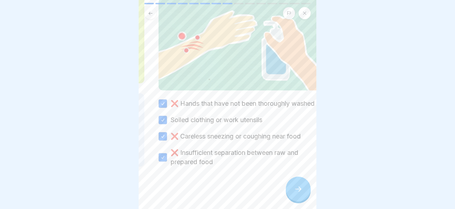
click at [301, 189] on div "Infection protection follow-up instruction (according to §43 IfSG) 15 Steps Eng…" at bounding box center [228, 104] width 178 height 209
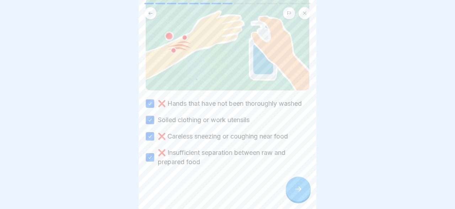
click at [301, 189] on icon at bounding box center [298, 189] width 9 height 9
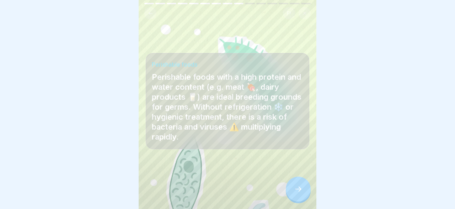
click at [298, 190] on icon at bounding box center [298, 189] width 9 height 9
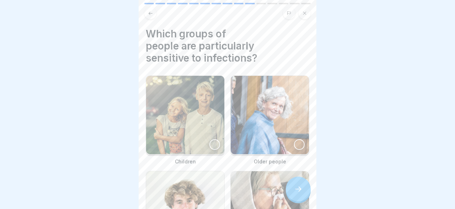
scroll to position [101, 0]
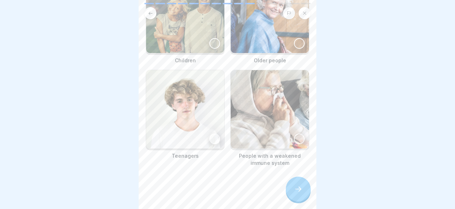
click at [299, 138] on div at bounding box center [299, 138] width 11 height 11
click at [299, 44] on div at bounding box center [299, 43] width 11 height 11
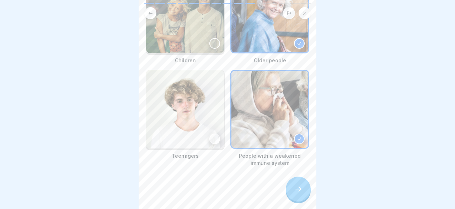
scroll to position [0, 0]
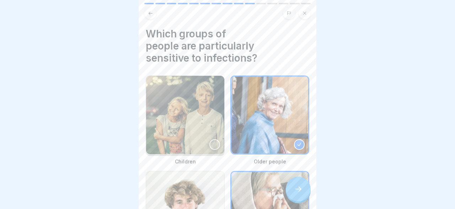
click at [214, 143] on div at bounding box center [215, 144] width 11 height 11
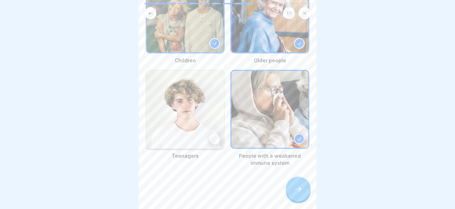
click at [295, 184] on div at bounding box center [298, 188] width 25 height 25
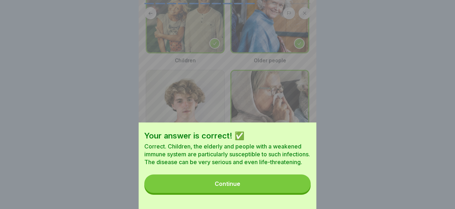
click at [286, 185] on button "Continue" at bounding box center [227, 183] width 166 height 18
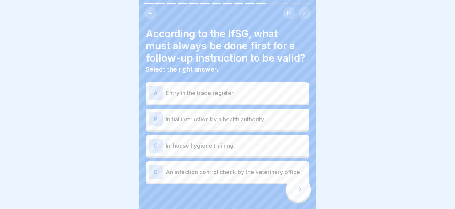
click at [176, 117] on p "Initial instruction by a health authority." at bounding box center [236, 119] width 141 height 9
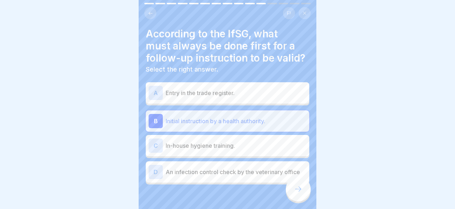
click at [297, 190] on icon at bounding box center [298, 189] width 9 height 9
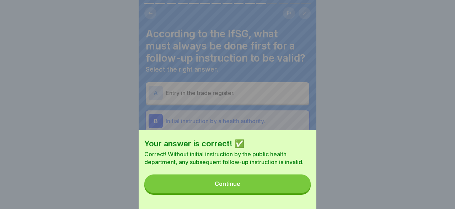
click at [285, 187] on button "Continue" at bounding box center [227, 183] width 166 height 18
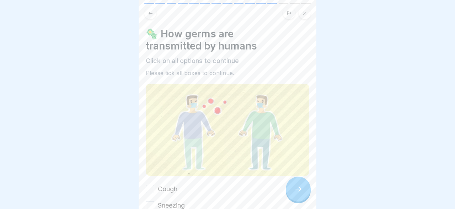
scroll to position [21, 0]
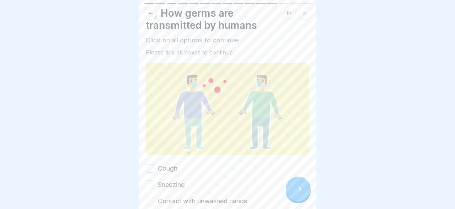
click at [149, 171] on button "Cough" at bounding box center [150, 168] width 9 height 9
click at [150, 182] on button "Sneezing" at bounding box center [150, 184] width 9 height 9
click at [152, 202] on button "Contact with unwashed hands" at bounding box center [150, 201] width 9 height 9
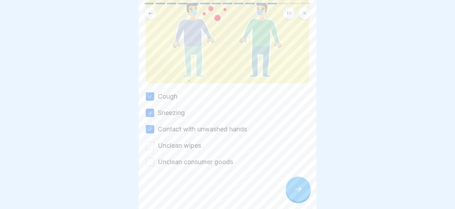
click at [150, 143] on button "Unclean wipes" at bounding box center [150, 145] width 9 height 9
click at [151, 163] on button "Unclean consumer goods" at bounding box center [150, 162] width 9 height 9
click at [300, 190] on icon at bounding box center [298, 188] width 6 height 5
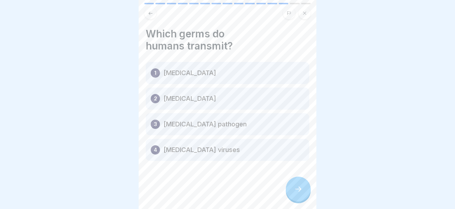
click at [190, 124] on p "[MEDICAL_DATA] pathogen" at bounding box center [205, 124] width 83 height 9
click at [298, 190] on icon at bounding box center [298, 189] width 9 height 9
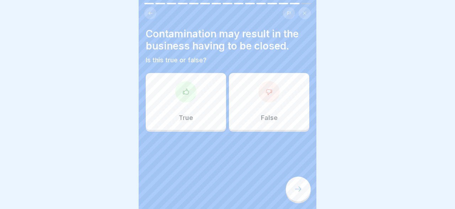
click at [201, 102] on div "True" at bounding box center [186, 101] width 80 height 57
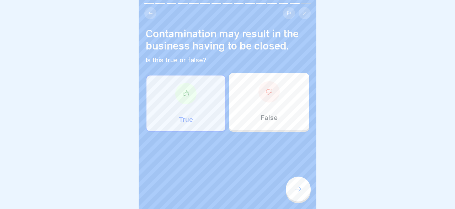
click at [298, 183] on div at bounding box center [298, 188] width 25 height 25
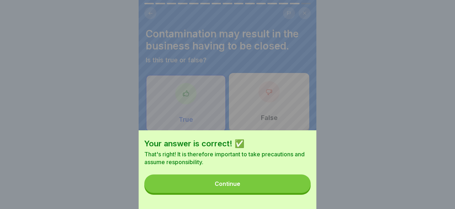
click at [287, 182] on button "Continue" at bounding box center [227, 183] width 166 height 18
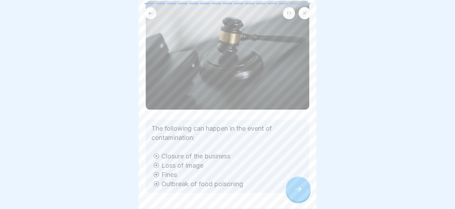
scroll to position [76, 0]
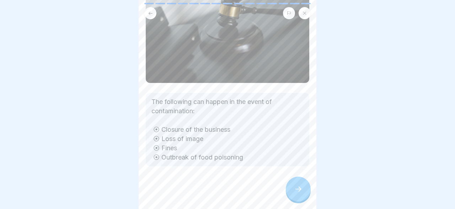
click at [302, 190] on icon at bounding box center [298, 189] width 9 height 9
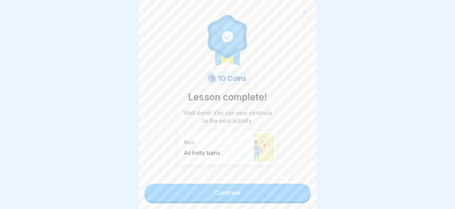
click at [279, 191] on link "Continue" at bounding box center [227, 193] width 166 height 18
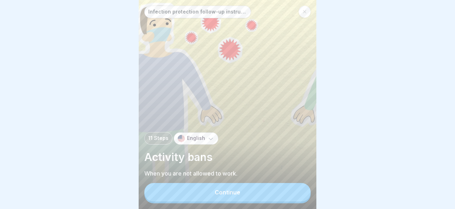
click at [279, 191] on button "Continue" at bounding box center [227, 192] width 166 height 18
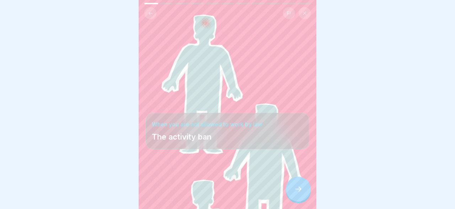
click at [297, 190] on icon at bounding box center [298, 189] width 9 height 9
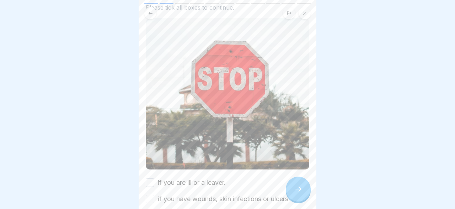
scroll to position [102, 0]
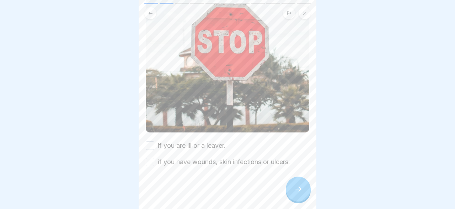
click at [154, 145] on button "if you are ill or a leaver." at bounding box center [150, 145] width 9 height 9
click at [151, 164] on button "if you have wounds, skin infections or ulcers." at bounding box center [150, 162] width 9 height 9
click at [292, 192] on div at bounding box center [298, 188] width 25 height 25
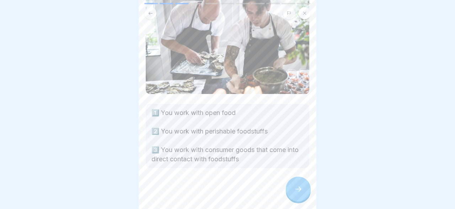
scroll to position [79, 0]
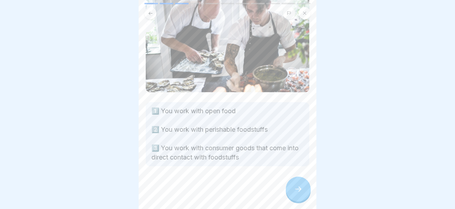
click at [294, 186] on div at bounding box center [298, 188] width 25 height 25
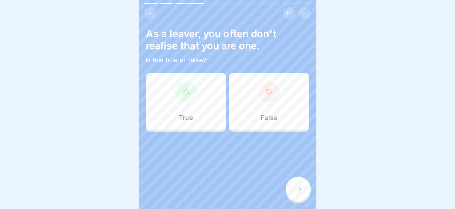
click at [197, 110] on div "True" at bounding box center [186, 101] width 80 height 57
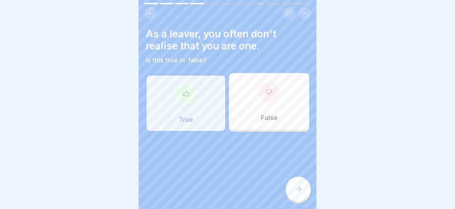
click at [300, 186] on div at bounding box center [298, 188] width 25 height 25
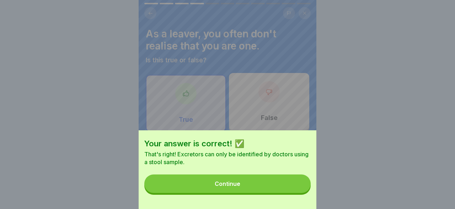
click at [282, 180] on button "Continue" at bounding box center [227, 183] width 166 height 18
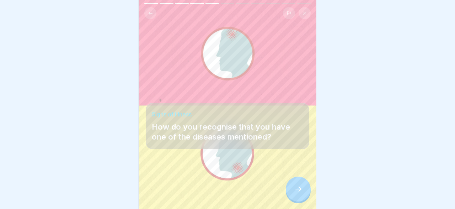
click at [295, 189] on icon at bounding box center [298, 189] width 9 height 9
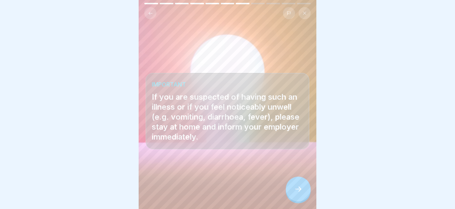
click at [297, 193] on icon at bounding box center [298, 189] width 9 height 9
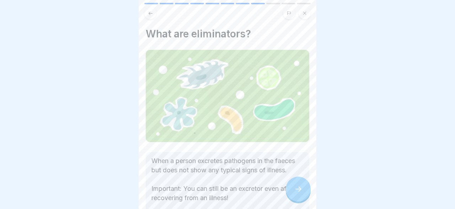
click at [293, 191] on div at bounding box center [298, 188] width 25 height 25
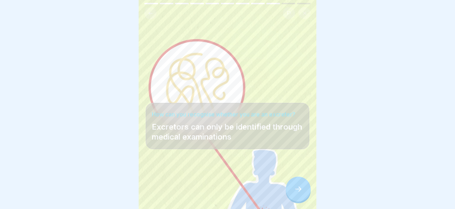
click at [300, 189] on icon at bounding box center [298, 188] width 6 height 5
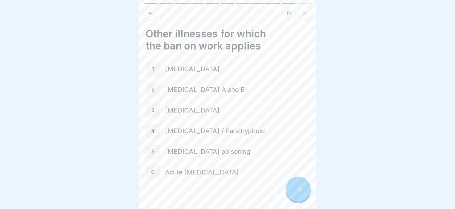
click at [302, 187] on icon at bounding box center [298, 189] width 9 height 9
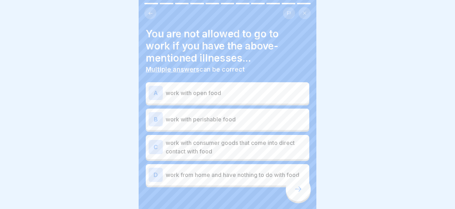
click at [181, 95] on p "work with open food" at bounding box center [236, 93] width 141 height 9
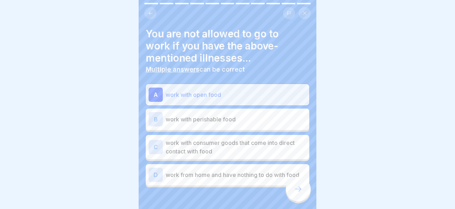
click at [180, 118] on p "work with perishable food" at bounding box center [236, 119] width 141 height 9
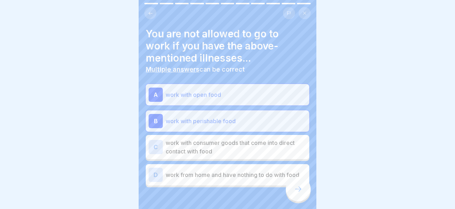
click at [186, 142] on p "work with consumer goods that come into direct contact with food" at bounding box center [236, 146] width 141 height 17
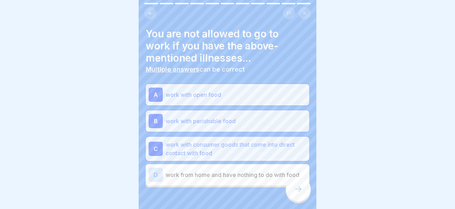
click at [297, 190] on icon at bounding box center [298, 189] width 9 height 9
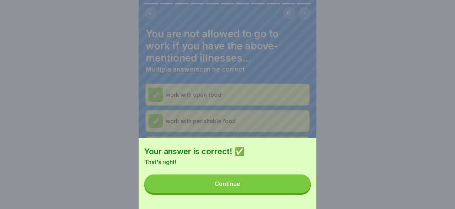
click at [251, 187] on button "Continue" at bounding box center [227, 183] width 166 height 18
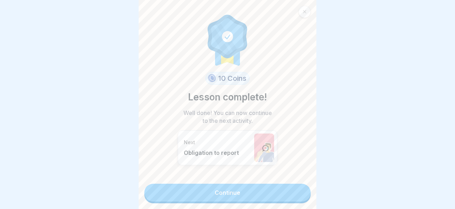
click at [252, 198] on link "Continue" at bounding box center [227, 193] width 166 height 18
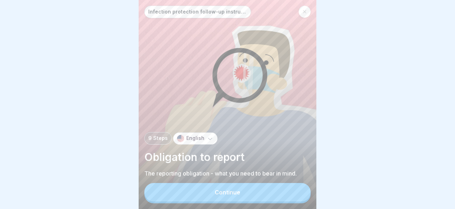
click at [252, 193] on button "Continue" at bounding box center [227, 192] width 166 height 18
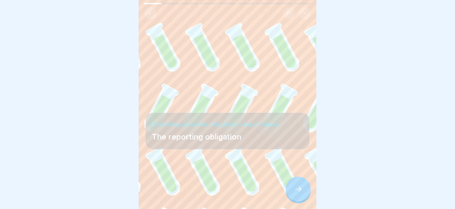
click at [304, 191] on div at bounding box center [298, 188] width 25 height 25
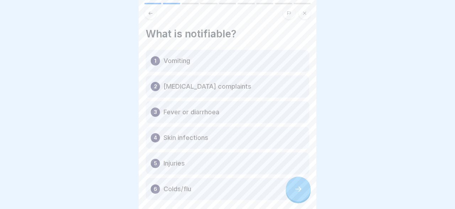
click at [298, 187] on icon at bounding box center [298, 189] width 9 height 9
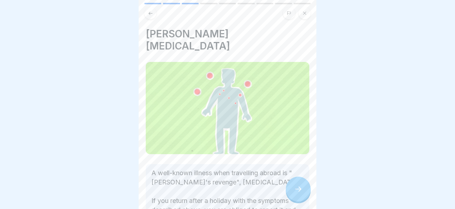
click at [298, 189] on icon at bounding box center [298, 189] width 9 height 9
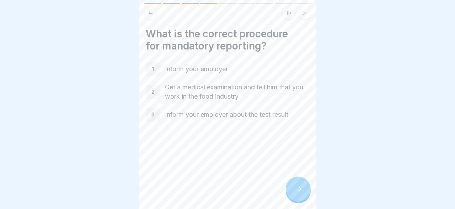
click at [297, 194] on div at bounding box center [298, 188] width 25 height 25
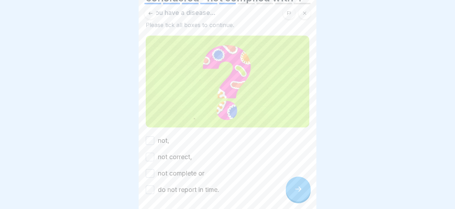
scroll to position [69, 0]
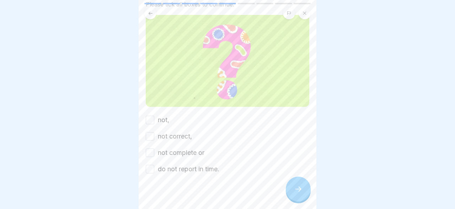
click at [148, 120] on button "not," at bounding box center [150, 120] width 9 height 9
click at [150, 137] on button "not correct," at bounding box center [150, 136] width 9 height 9
click at [151, 151] on button "not complete or" at bounding box center [150, 152] width 9 height 9
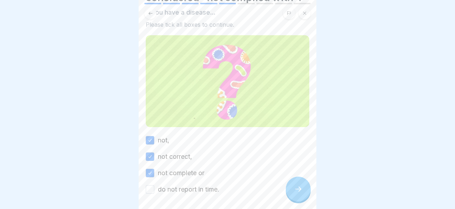
scroll to position [76, 0]
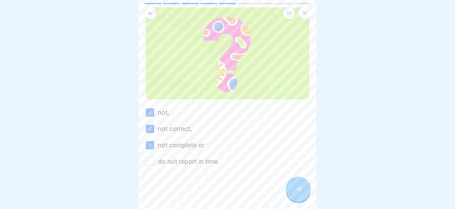
click at [155, 164] on div "do not report in time." at bounding box center [183, 161] width 74 height 9
click at [149, 162] on button "do not report in time." at bounding box center [150, 161] width 9 height 9
click at [306, 190] on div at bounding box center [298, 188] width 25 height 25
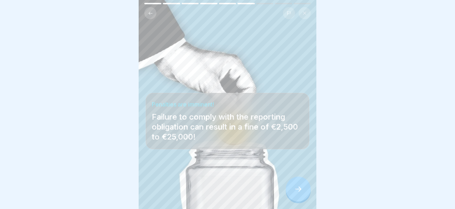
click at [315, 145] on div "Penalties are imminent! Failure to comply with the reporting obligation can res…" at bounding box center [228, 104] width 178 height 209
click at [297, 185] on div at bounding box center [298, 188] width 25 height 25
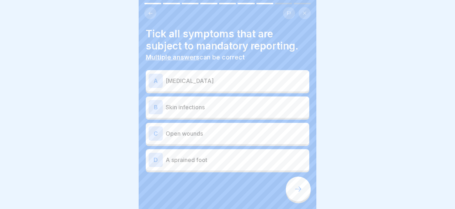
click at [227, 81] on p "[MEDICAL_DATA]" at bounding box center [236, 80] width 141 height 9
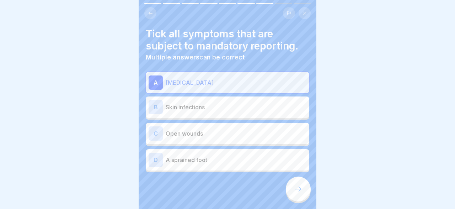
click at [224, 100] on div "B Skin infections" at bounding box center [228, 107] width 158 height 14
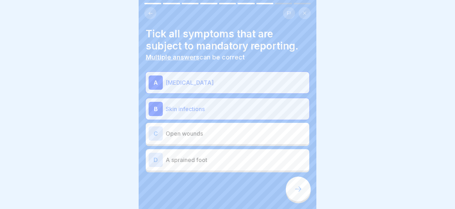
click at [218, 135] on p "Open wounds" at bounding box center [236, 133] width 141 height 9
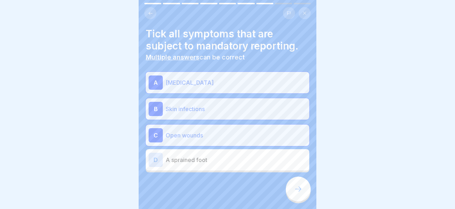
click at [300, 189] on icon at bounding box center [298, 188] width 6 height 5
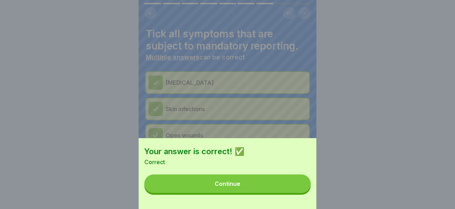
click at [274, 187] on button "Continue" at bounding box center [227, 183] width 166 height 18
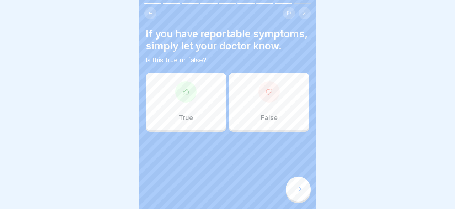
click at [198, 106] on div "True" at bounding box center [186, 101] width 80 height 57
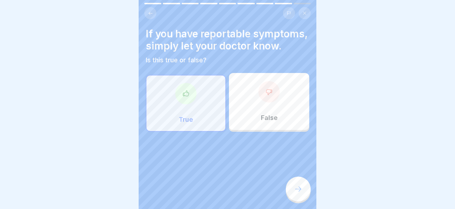
click at [198, 106] on div "True" at bounding box center [186, 103] width 80 height 57
click at [300, 191] on icon at bounding box center [298, 189] width 9 height 9
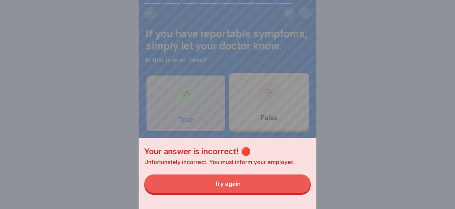
click at [210, 185] on button "Try again" at bounding box center [227, 183] width 166 height 18
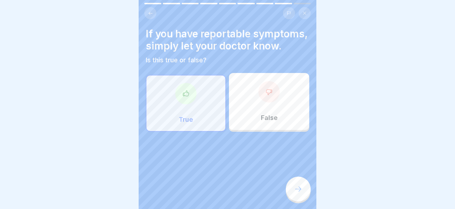
click at [271, 112] on div "False" at bounding box center [269, 101] width 80 height 57
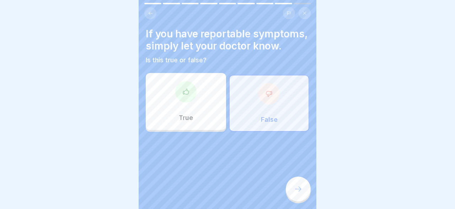
click at [301, 183] on div at bounding box center [298, 188] width 25 height 25
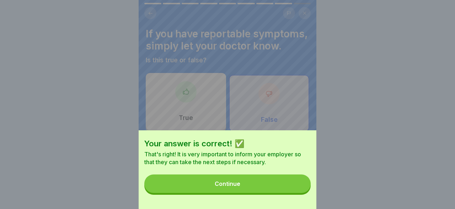
click at [285, 180] on button "Continue" at bounding box center [227, 183] width 166 height 18
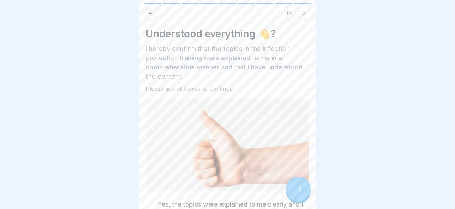
scroll to position [52, 0]
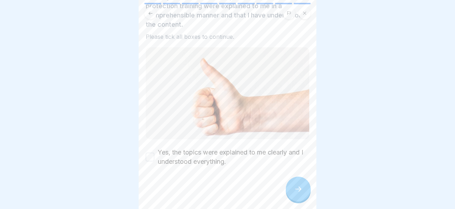
click at [153, 156] on button "Yes, the topics were explained to me clearly and I understood everything." at bounding box center [150, 157] width 9 height 9
click at [297, 193] on icon at bounding box center [298, 189] width 9 height 9
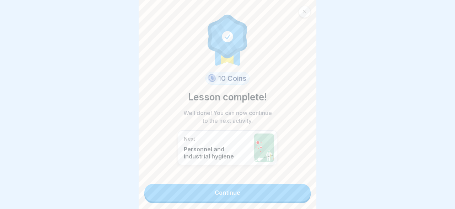
click at [263, 187] on link "Continue" at bounding box center [227, 193] width 166 height 18
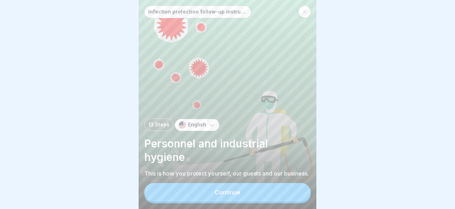
click at [251, 193] on button "Continue" at bounding box center [227, 192] width 166 height 18
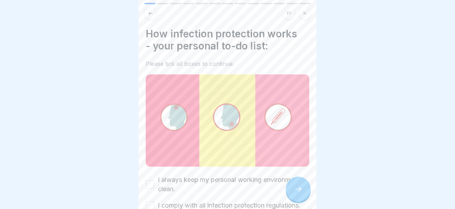
click at [151, 181] on button "I always keep my personal working environment clean." at bounding box center [150, 184] width 9 height 9
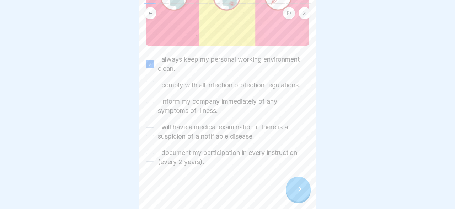
click at [150, 131] on button "I will have a medical examination if there is a suspicion of a notifiable disea…" at bounding box center [150, 131] width 9 height 9
click at [151, 106] on button "I inform my company immediately of any symptoms of illness." at bounding box center [150, 106] width 9 height 9
click at [147, 83] on button "I comply with all infection protection regulations." at bounding box center [150, 85] width 9 height 9
click at [149, 158] on button "I document my participation in every instruction (every 2 years)." at bounding box center [150, 157] width 9 height 9
click at [300, 190] on icon at bounding box center [298, 188] width 6 height 5
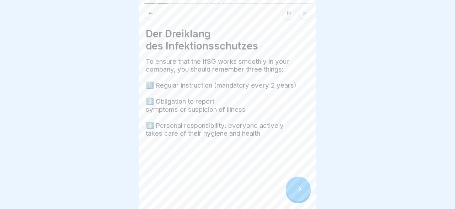
click at [300, 189] on icon at bounding box center [298, 189] width 9 height 9
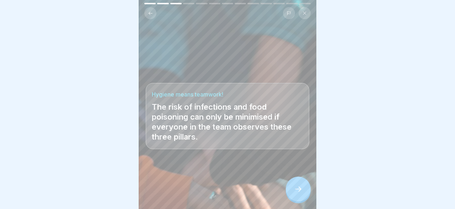
click at [300, 188] on icon at bounding box center [298, 189] width 9 height 9
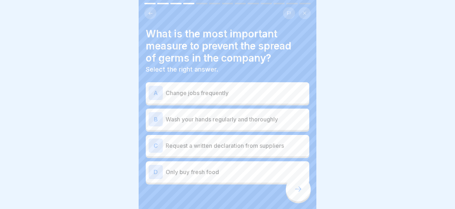
click at [210, 113] on div "B Wash your hands regularly and thoroughly" at bounding box center [228, 119] width 158 height 14
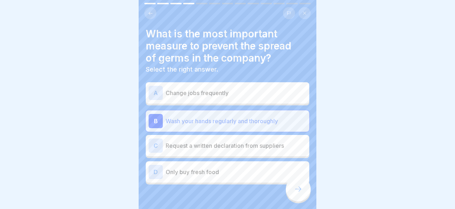
click at [301, 190] on icon at bounding box center [298, 188] width 6 height 5
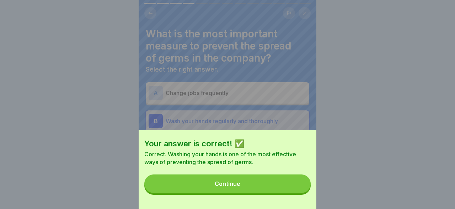
click at [266, 179] on button "Continue" at bounding box center [227, 183] width 166 height 18
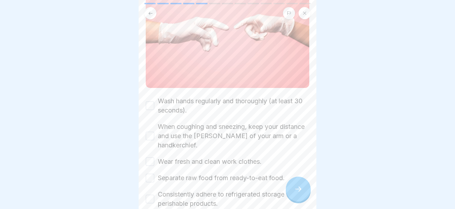
scroll to position [103, 0]
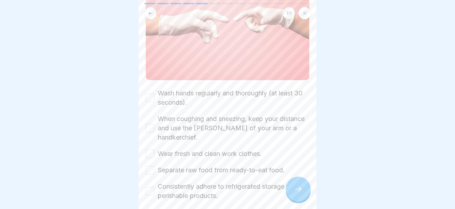
click at [147, 103] on div "Wash hands regularly and thoroughly (at least 30 seconds)." at bounding box center [228, 98] width 164 height 18
click at [148, 99] on button "Wash hands regularly and thoroughly (at least 30 seconds)." at bounding box center [150, 98] width 9 height 9
click at [153, 126] on button "When coughing and sneezing, keep your distance and use the [PERSON_NAME] of you…" at bounding box center [150, 128] width 9 height 9
click at [153, 149] on button "Wear fresh and clean work clothes." at bounding box center [150, 153] width 9 height 9
click at [152, 166] on button "Separate raw food from ready-to-eat food." at bounding box center [150, 170] width 9 height 9
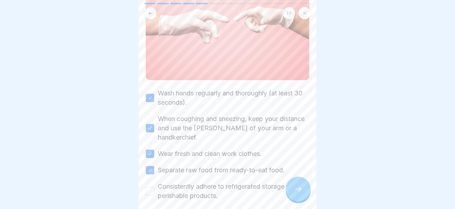
click at [150, 187] on button "Consistently adhere to refrigerated storage for perishable products." at bounding box center [150, 191] width 9 height 9
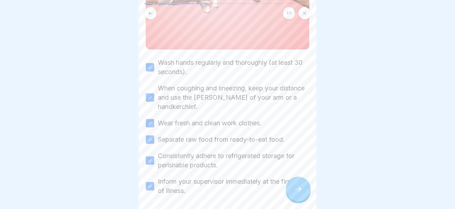
scroll to position [154, 0]
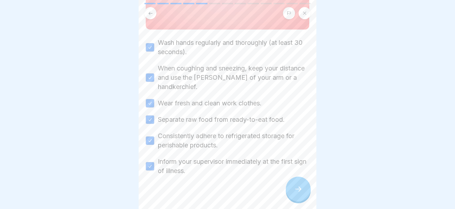
click at [297, 190] on icon at bounding box center [298, 189] width 9 height 9
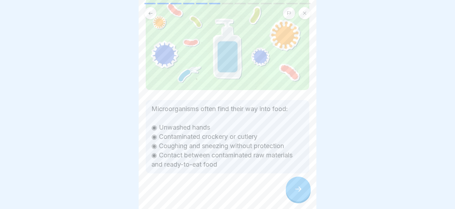
scroll to position [71, 0]
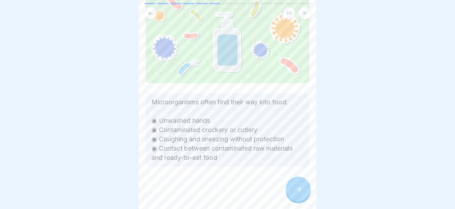
click at [298, 186] on div at bounding box center [298, 188] width 25 height 25
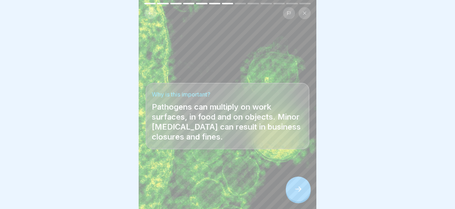
click at [298, 186] on div at bounding box center [298, 188] width 25 height 25
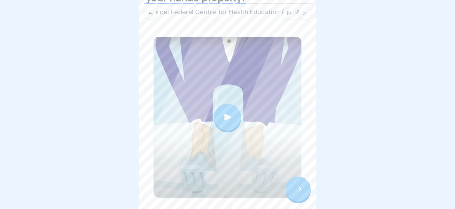
scroll to position [79, 0]
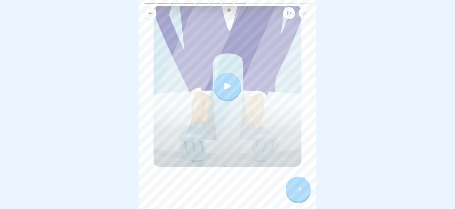
click at [301, 187] on icon at bounding box center [298, 189] width 9 height 9
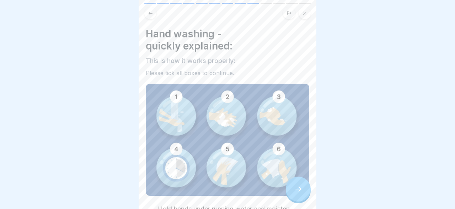
scroll to position [149, 0]
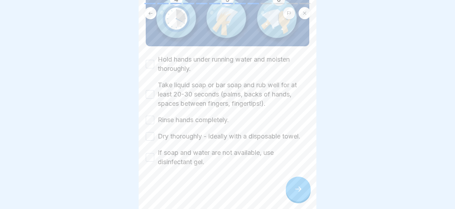
click at [152, 65] on button "Hold hands under running water and moisten thoroughly." at bounding box center [150, 64] width 9 height 9
click at [149, 94] on button "Take liquid soap or bar soap and rub well for at least 20-30 seconds (palms, ba…" at bounding box center [150, 94] width 9 height 9
click at [150, 118] on button "Rinse hands completely." at bounding box center [150, 120] width 9 height 9
click at [149, 134] on button "Dry thoroughly - ideally with a disposable towel." at bounding box center [150, 136] width 9 height 9
click at [148, 155] on button "If soap and water are not available, use disinfectant gel." at bounding box center [150, 157] width 9 height 9
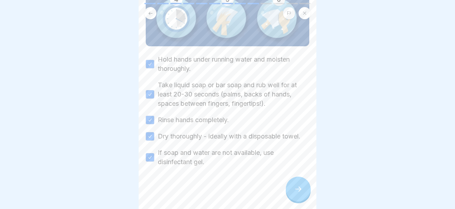
click at [302, 193] on div at bounding box center [298, 188] width 25 height 25
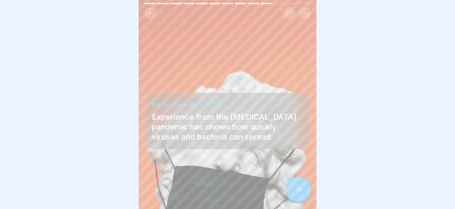
click at [302, 193] on div at bounding box center [298, 188] width 25 height 25
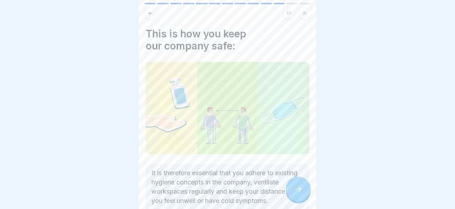
scroll to position [80, 0]
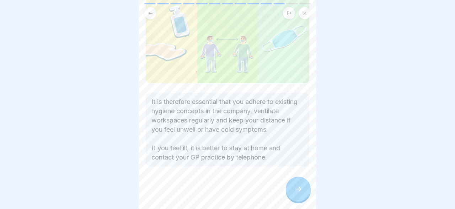
click at [208, 108] on p "It is therefore essential that you adhere to existing hygiene concepts in the c…" at bounding box center [228, 129] width 152 height 65
click at [300, 189] on icon at bounding box center [298, 188] width 6 height 5
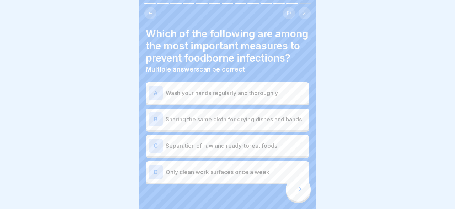
click at [160, 94] on div "A" at bounding box center [156, 93] width 14 height 14
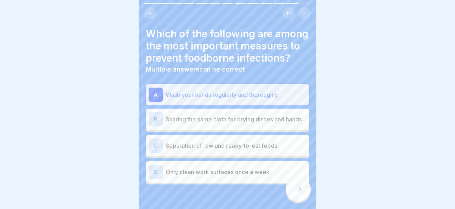
click at [165, 148] on div "C Separation of raw and ready-to-eat foods" at bounding box center [228, 145] width 158 height 14
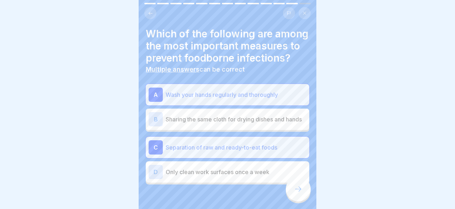
click at [300, 191] on icon at bounding box center [298, 189] width 9 height 9
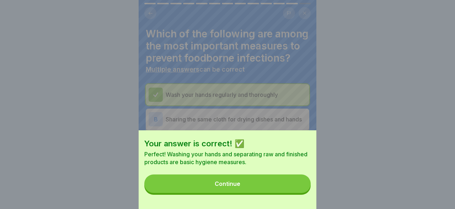
click at [268, 184] on button "Continue" at bounding box center [227, 183] width 166 height 18
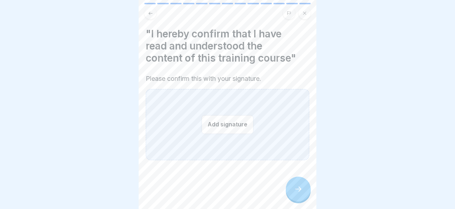
click at [237, 136] on div "Add signature" at bounding box center [228, 124] width 164 height 71
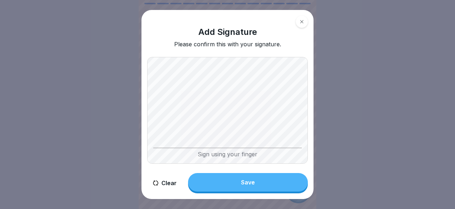
click at [248, 183] on div "Save" at bounding box center [248, 182] width 14 height 6
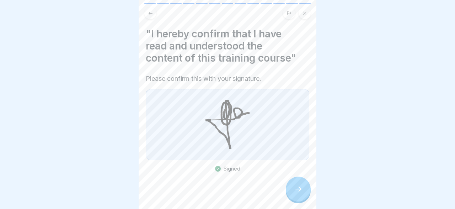
click at [293, 187] on div at bounding box center [298, 188] width 25 height 25
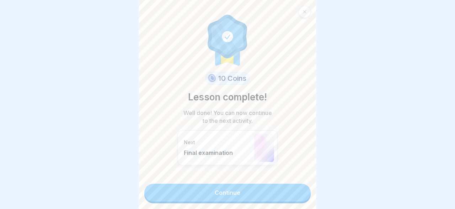
click at [277, 193] on link "Continue" at bounding box center [227, 193] width 166 height 18
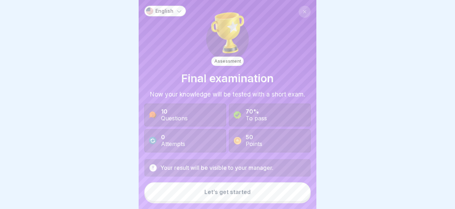
click at [260, 194] on button "Let’s get started" at bounding box center [227, 191] width 166 height 19
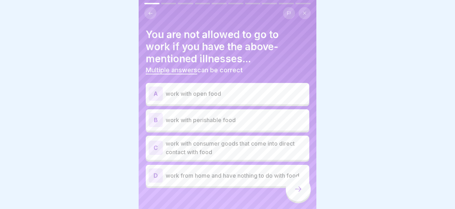
click at [197, 119] on div "A work with open food B work with perishable food C work with consumer goods th…" at bounding box center [228, 136] width 164 height 103
click at [197, 119] on p "work with perishable food" at bounding box center [236, 120] width 141 height 9
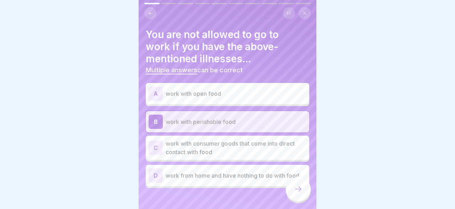
click at [180, 88] on div "A work with open food" at bounding box center [228, 93] width 158 height 14
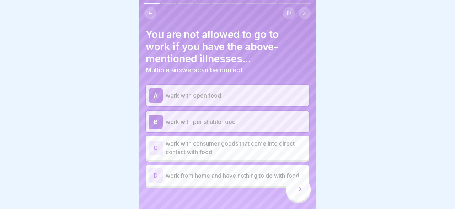
click at [190, 151] on p "work with consumer goods that come into direct contact with food" at bounding box center [236, 147] width 141 height 17
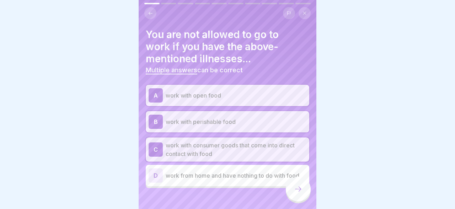
click at [305, 191] on div at bounding box center [298, 188] width 25 height 25
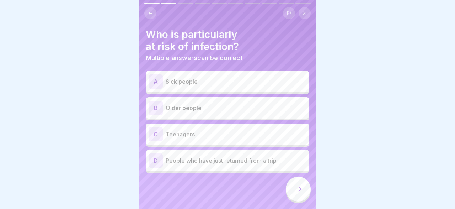
click at [210, 79] on p "Sick people" at bounding box center [236, 81] width 141 height 9
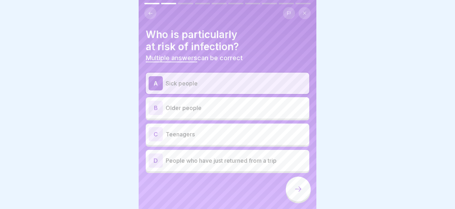
click at [206, 109] on p "Older people" at bounding box center [236, 108] width 141 height 9
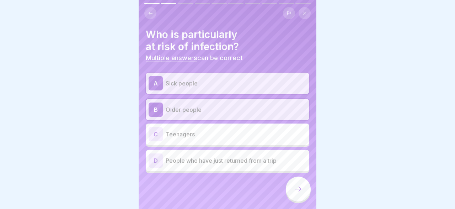
click at [297, 191] on icon at bounding box center [298, 189] width 9 height 9
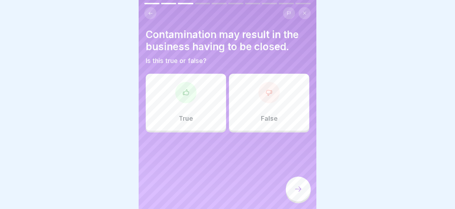
click at [212, 101] on div "True" at bounding box center [186, 102] width 80 height 57
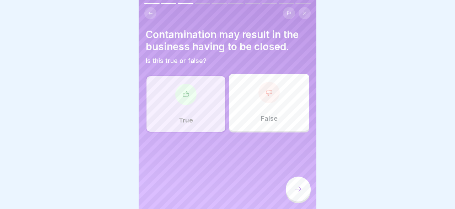
click at [301, 186] on icon at bounding box center [298, 189] width 9 height 9
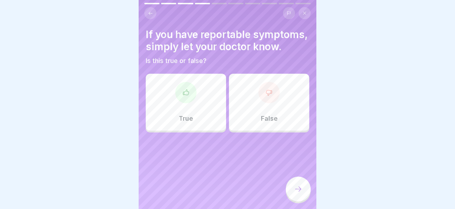
click at [260, 105] on div "False" at bounding box center [269, 102] width 80 height 57
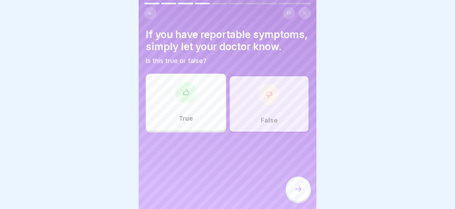
click at [299, 183] on div at bounding box center [298, 188] width 25 height 25
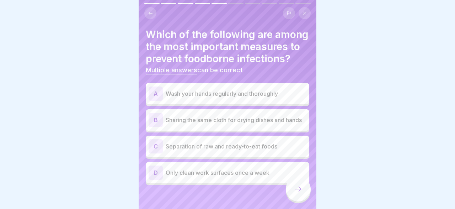
click at [202, 87] on div "A Wash your hands regularly and thoroughly" at bounding box center [228, 93] width 158 height 14
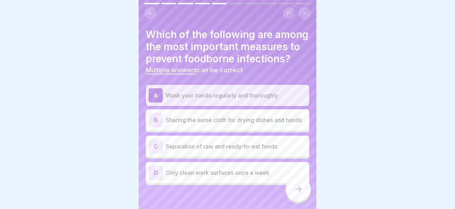
click at [205, 142] on div "C Separation of raw and ready-to-eat foods" at bounding box center [228, 146] width 158 height 14
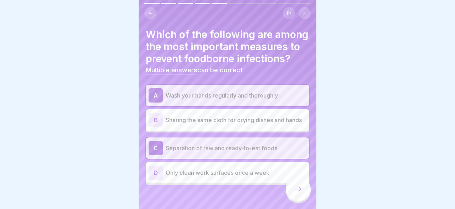
click at [202, 173] on p "Only clean work surfaces once a week" at bounding box center [236, 172] width 141 height 9
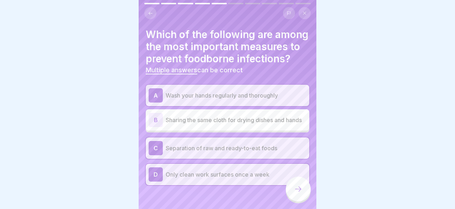
click at [202, 173] on p "Only clean work surfaces once a week" at bounding box center [236, 174] width 141 height 9
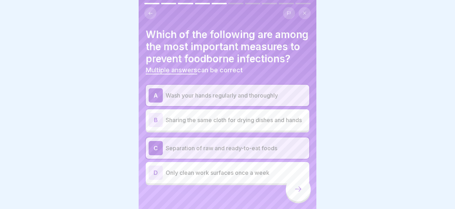
click at [297, 193] on div at bounding box center [298, 188] width 25 height 25
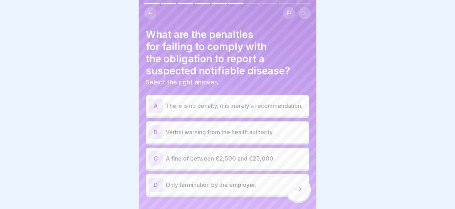
click at [225, 154] on p "A fine of between €2,500 and €25,000." at bounding box center [236, 158] width 141 height 9
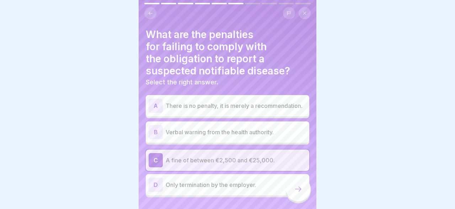
click at [302, 191] on icon at bounding box center [298, 189] width 9 height 9
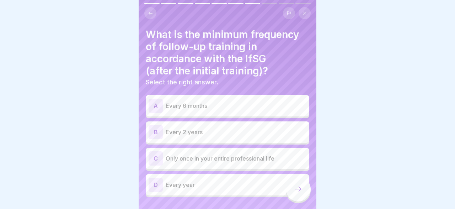
click at [227, 131] on p "Every 2 years" at bounding box center [236, 132] width 141 height 9
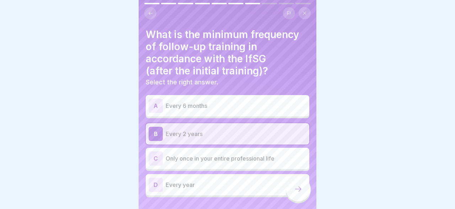
click at [297, 191] on icon at bounding box center [298, 189] width 9 height 9
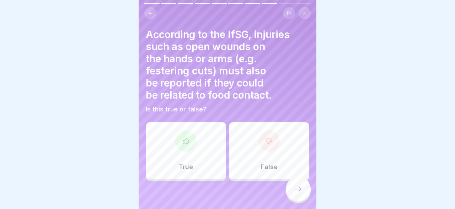
click at [194, 143] on div at bounding box center [185, 140] width 21 height 21
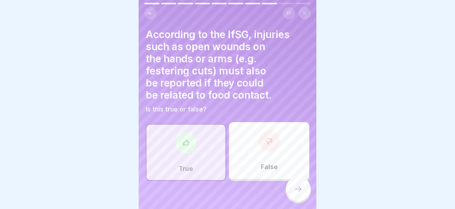
click at [296, 188] on icon at bounding box center [298, 189] width 9 height 9
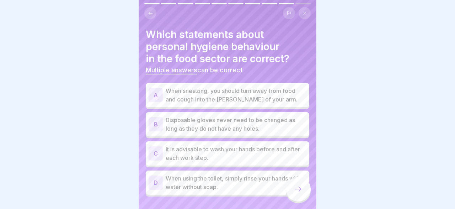
click at [175, 95] on p "When sneezing, you should turn away from food and cough into the [PERSON_NAME] …" at bounding box center [236, 94] width 141 height 17
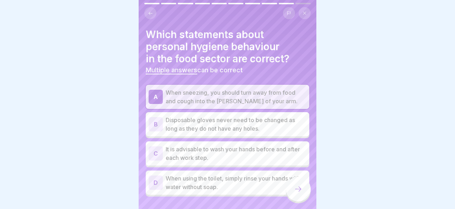
click at [195, 156] on p "It is advisable to wash your hands before and after each work step." at bounding box center [236, 153] width 141 height 17
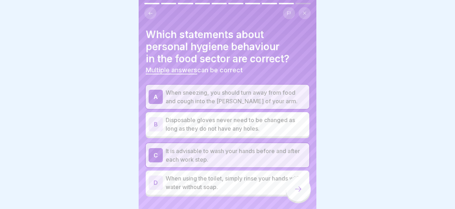
click at [200, 183] on p "When using the toilet, simply rinse your hands with water without soap." at bounding box center [236, 182] width 141 height 17
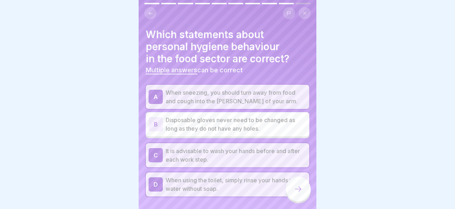
click at [299, 185] on div at bounding box center [298, 188] width 25 height 25
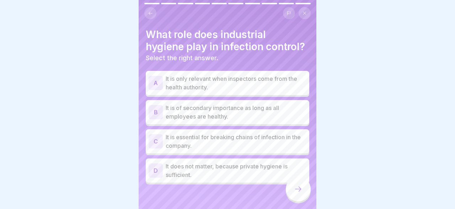
click at [222, 142] on p "It is essential for breaking chains of infection in the company." at bounding box center [236, 141] width 141 height 17
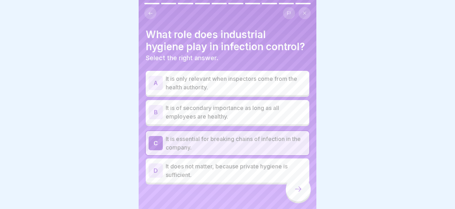
click at [293, 187] on div at bounding box center [298, 188] width 25 height 25
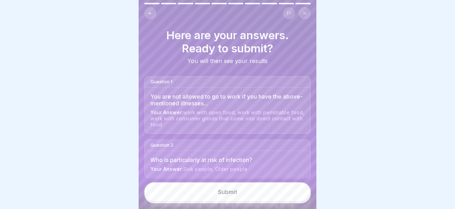
click at [236, 188] on button "Submit" at bounding box center [227, 191] width 166 height 19
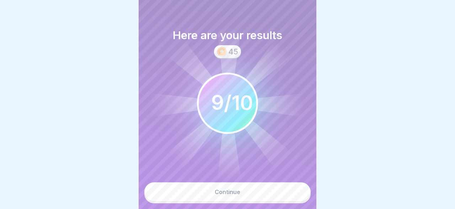
click at [236, 188] on button "Continue" at bounding box center [227, 191] width 166 height 19
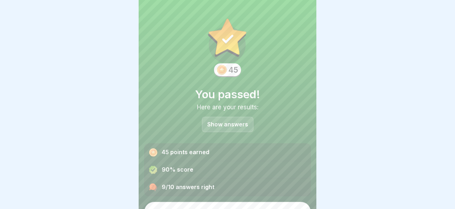
scroll to position [18, 0]
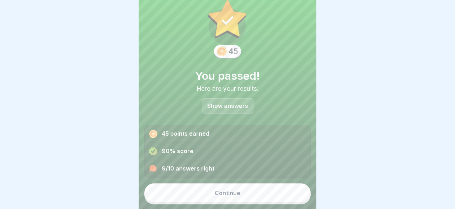
click at [263, 189] on button "Continue" at bounding box center [227, 192] width 166 height 19
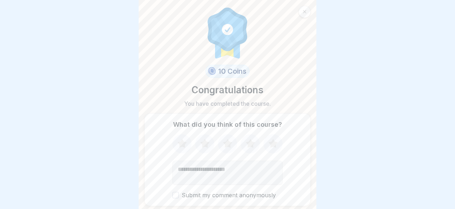
click at [183, 144] on icon at bounding box center [181, 143] width 9 height 9
click at [201, 144] on icon at bounding box center [205, 143] width 19 height 18
click at [223, 141] on icon at bounding box center [227, 143] width 19 height 18
click at [251, 144] on icon at bounding box center [250, 143] width 9 height 9
click at [274, 144] on icon at bounding box center [273, 143] width 9 height 9
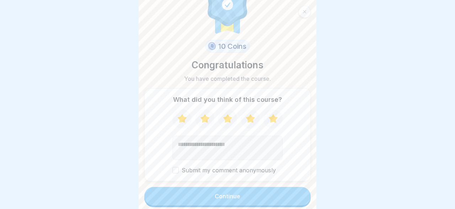
scroll to position [28, 0]
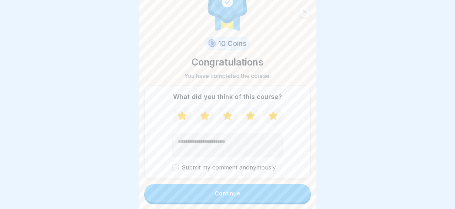
click at [175, 166] on button "Submit my comment anonymously" at bounding box center [176, 167] width 6 height 6
click at [223, 188] on button "Continue" at bounding box center [227, 193] width 166 height 18
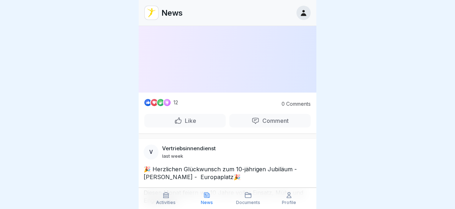
scroll to position [1511, 0]
